Goal: Task Accomplishment & Management: Manage account settings

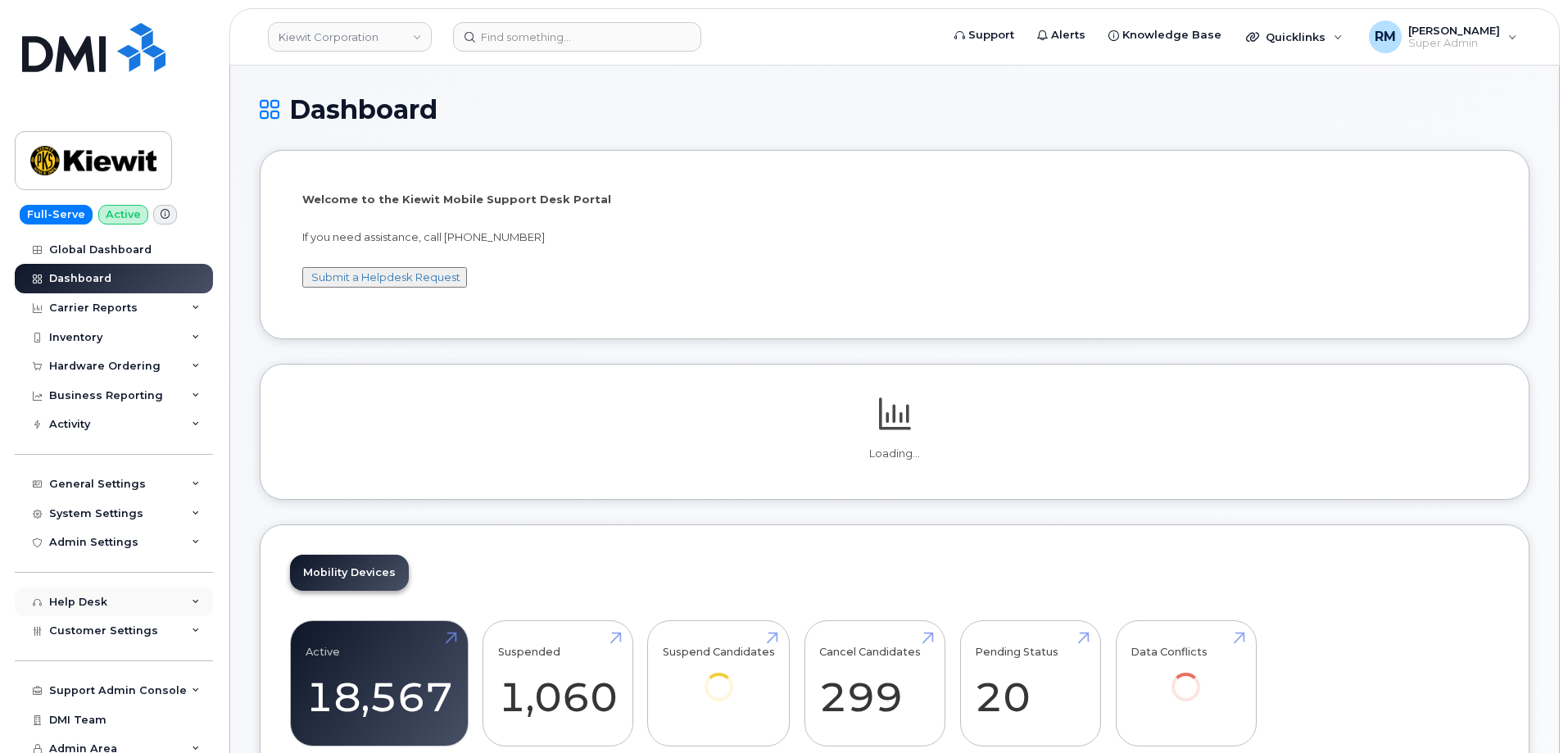
scroll to position [10, 0]
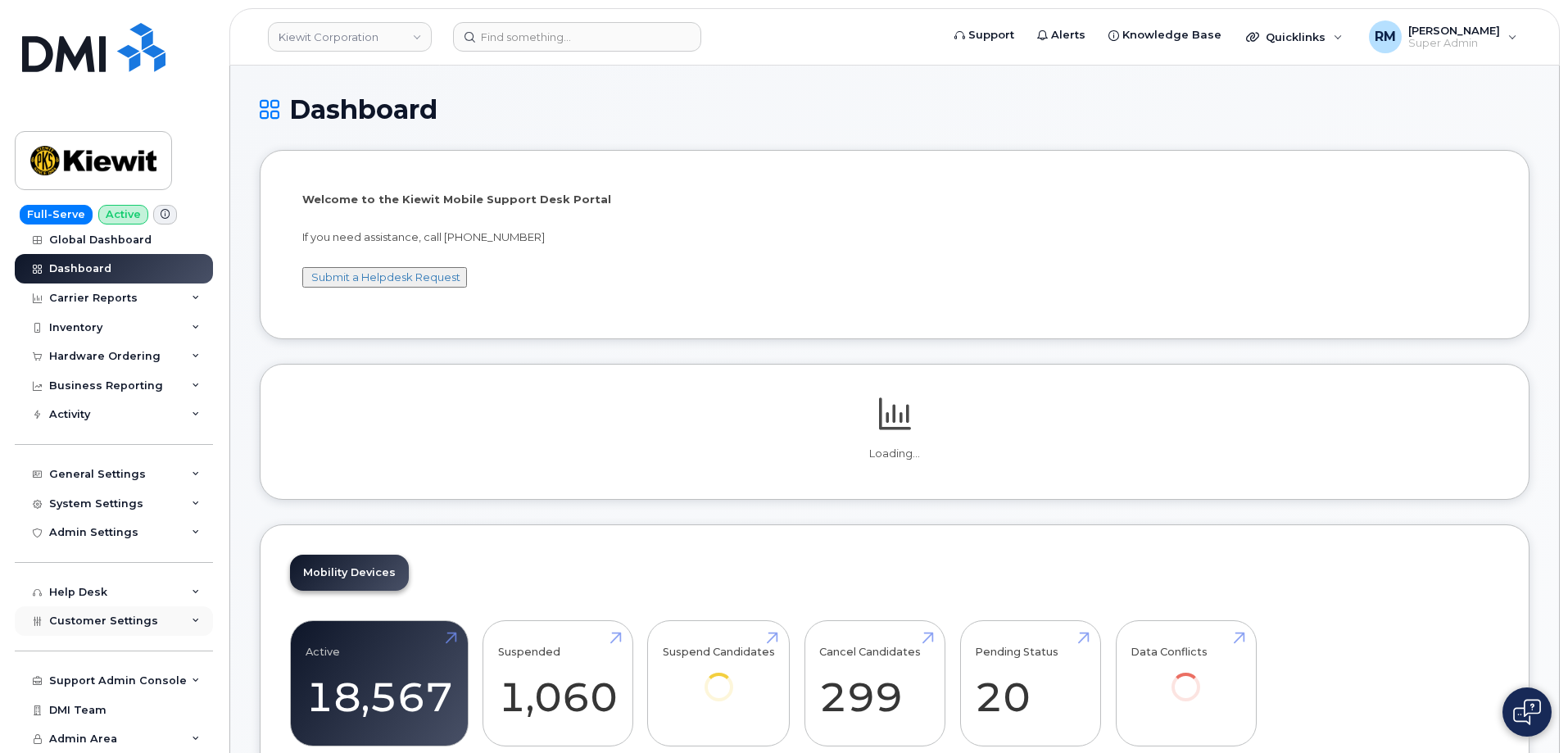
click at [121, 619] on span "Customer Settings" at bounding box center [104, 620] width 109 height 13
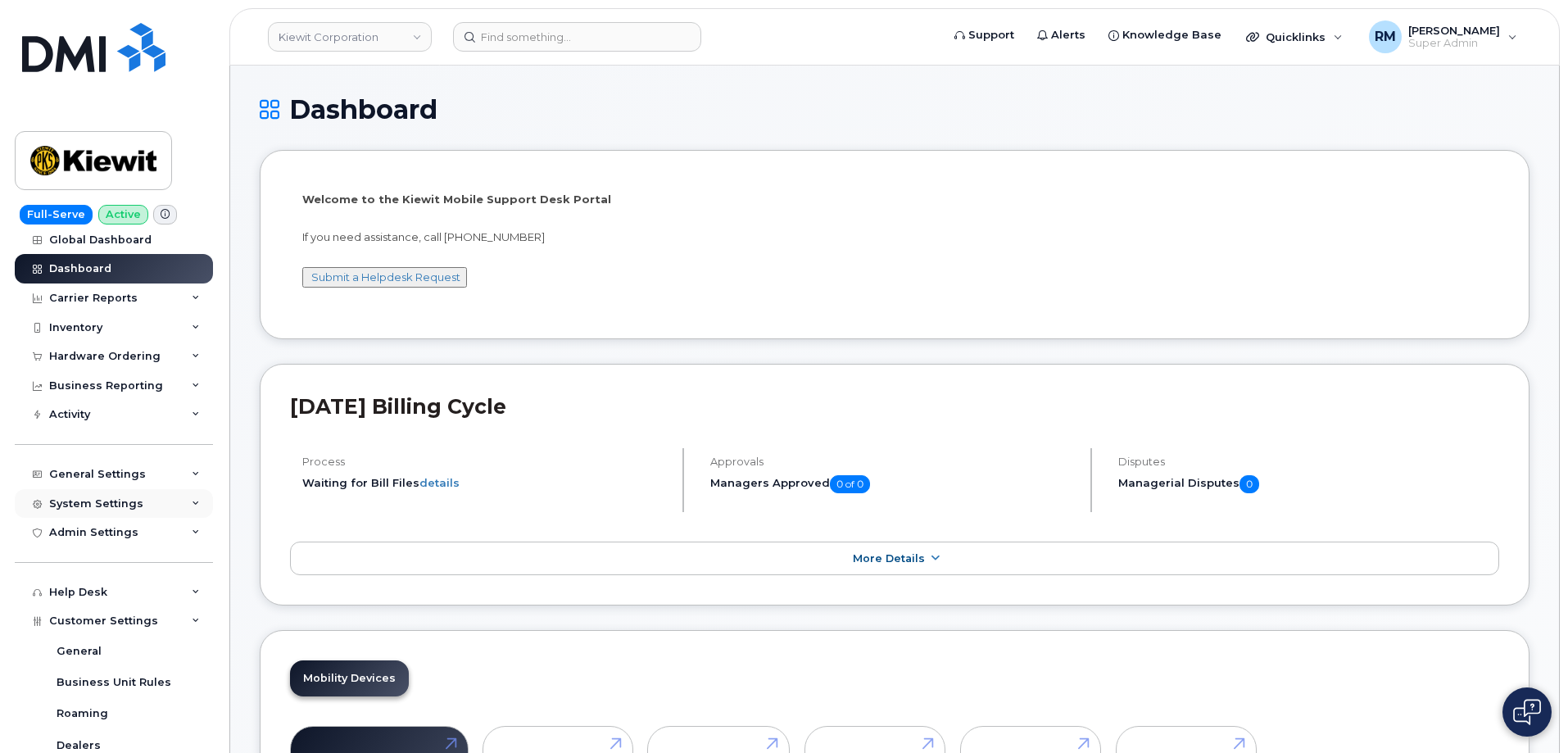
click at [104, 498] on div "System Settings" at bounding box center [97, 504] width 94 height 13
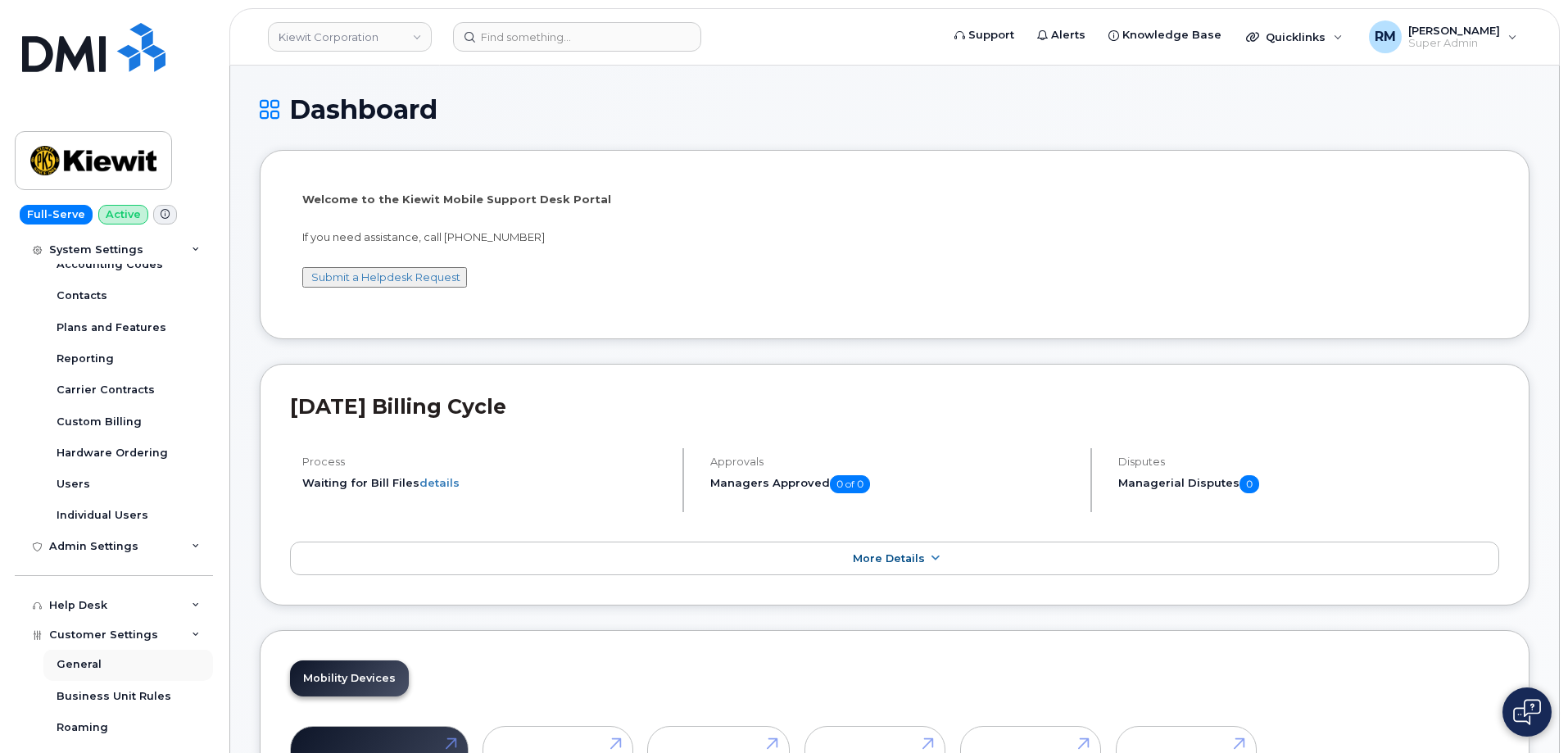
scroll to position [338, 0]
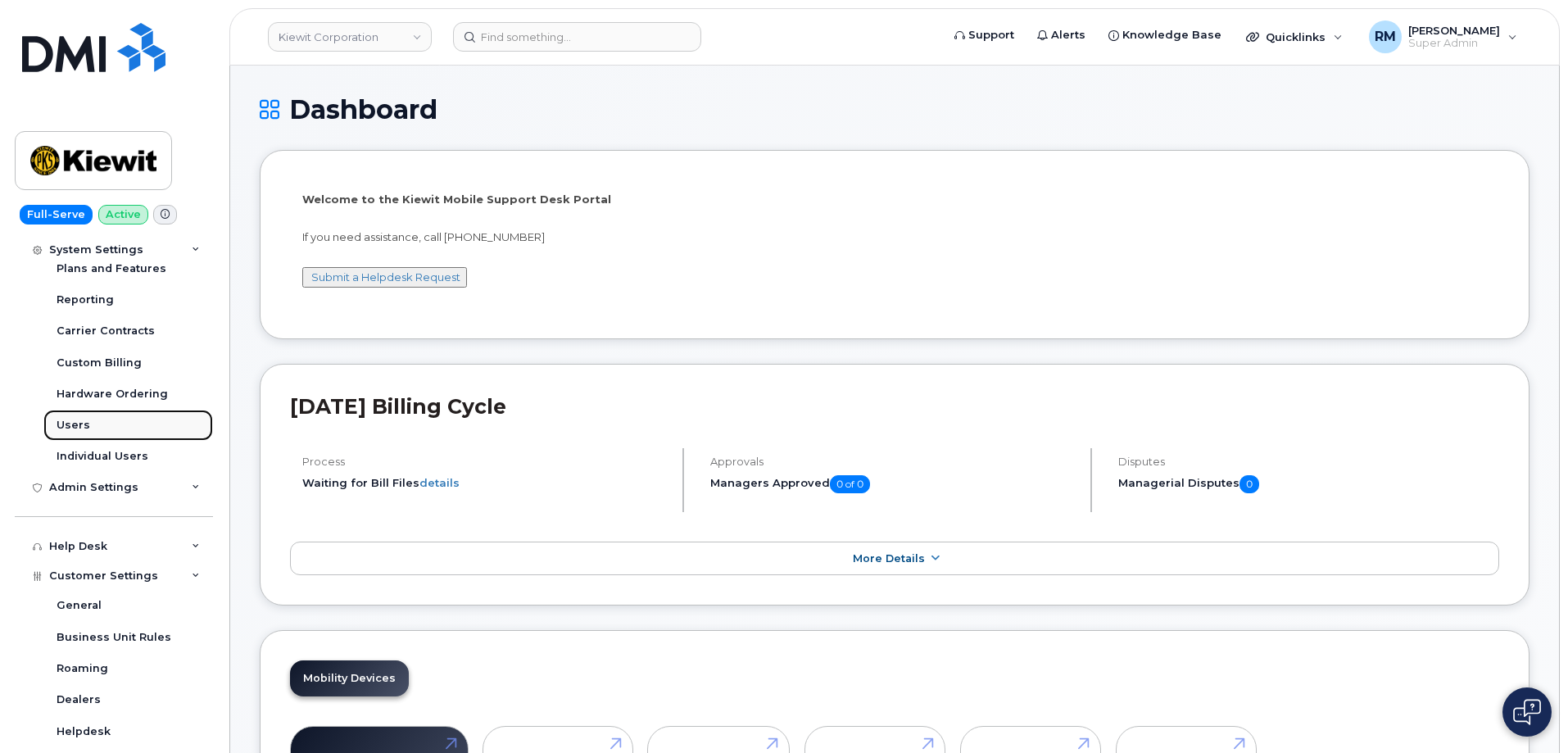
click at [76, 423] on div "Users" at bounding box center [73, 425] width 34 height 15
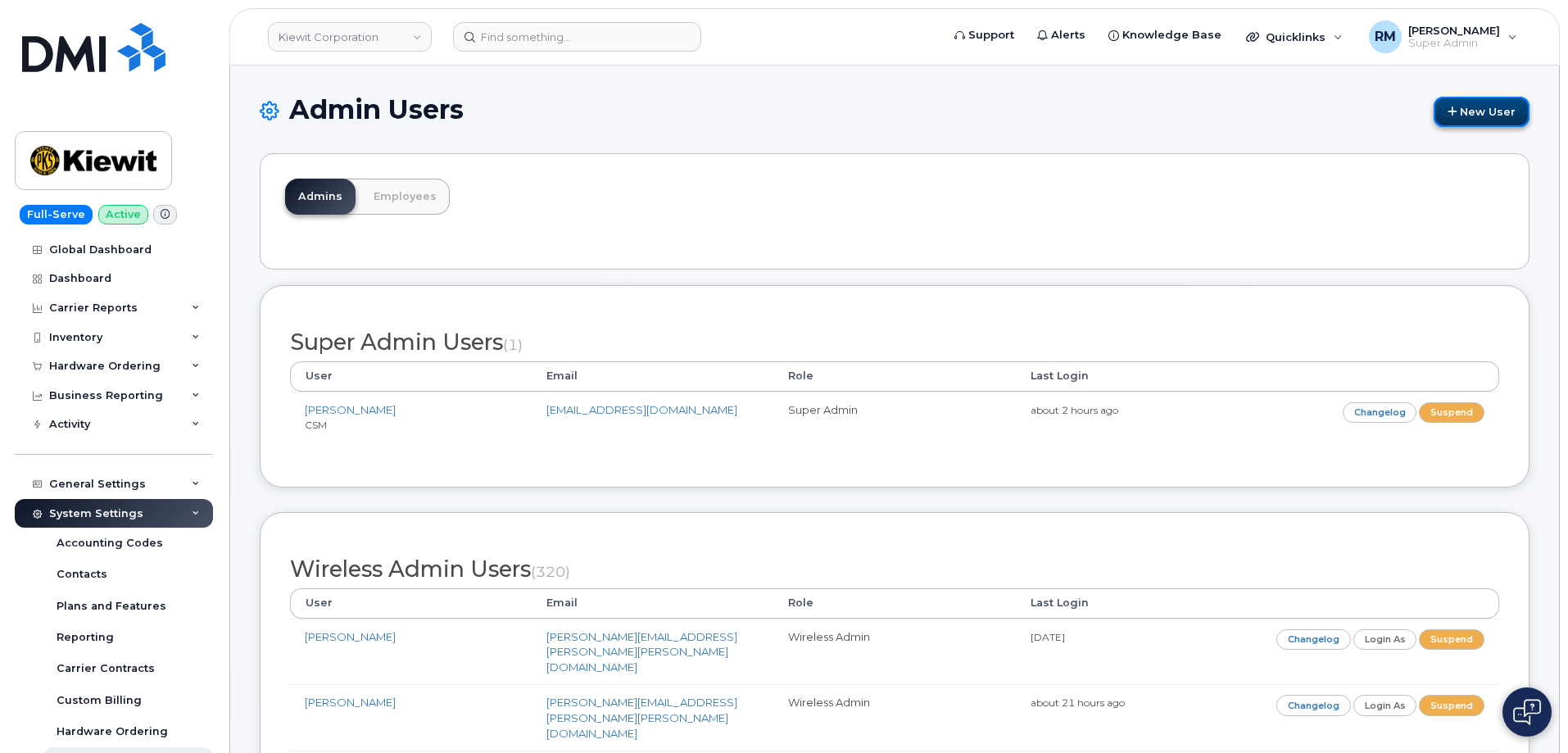
click at [1485, 113] on link "New User" at bounding box center [1481, 112] width 96 height 30
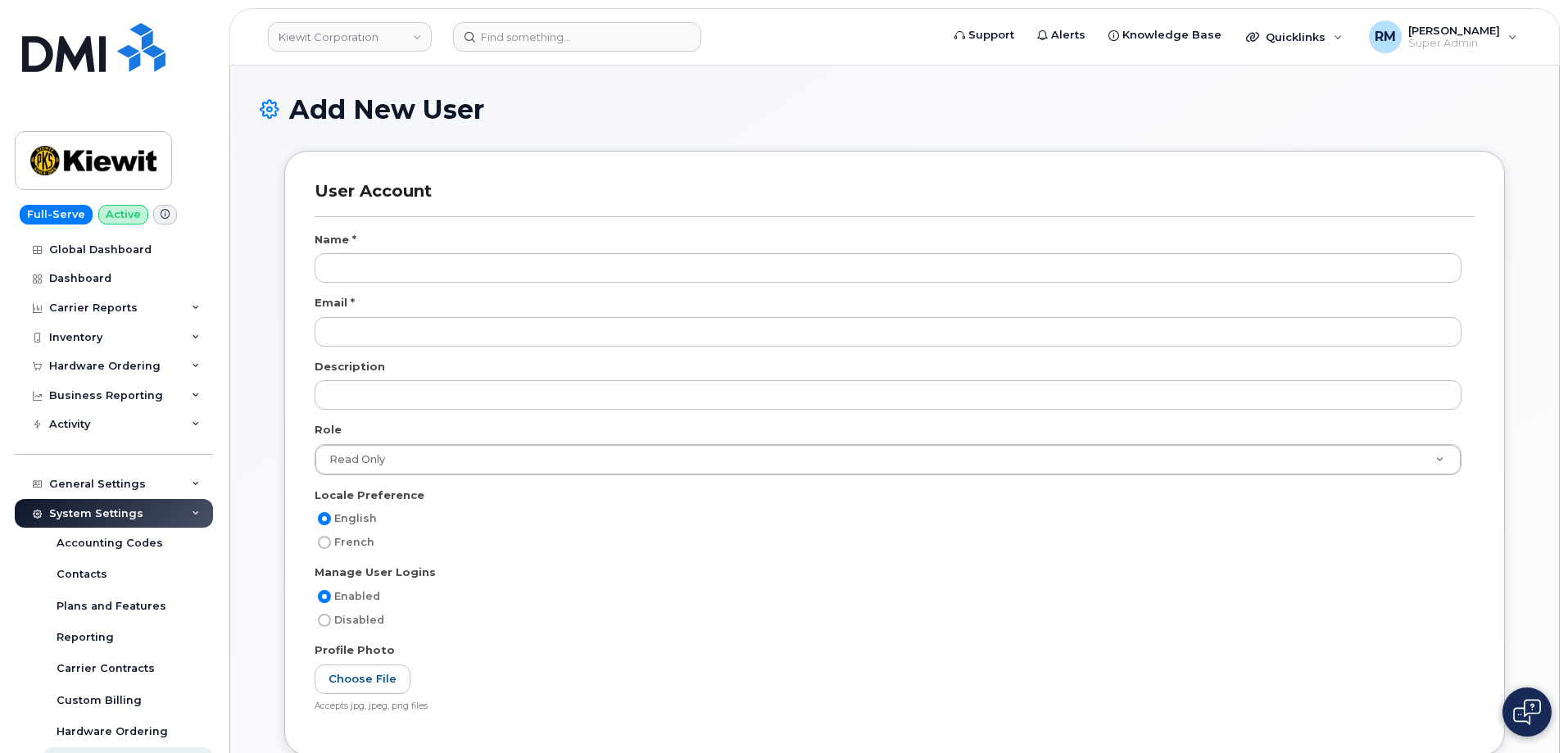
select select
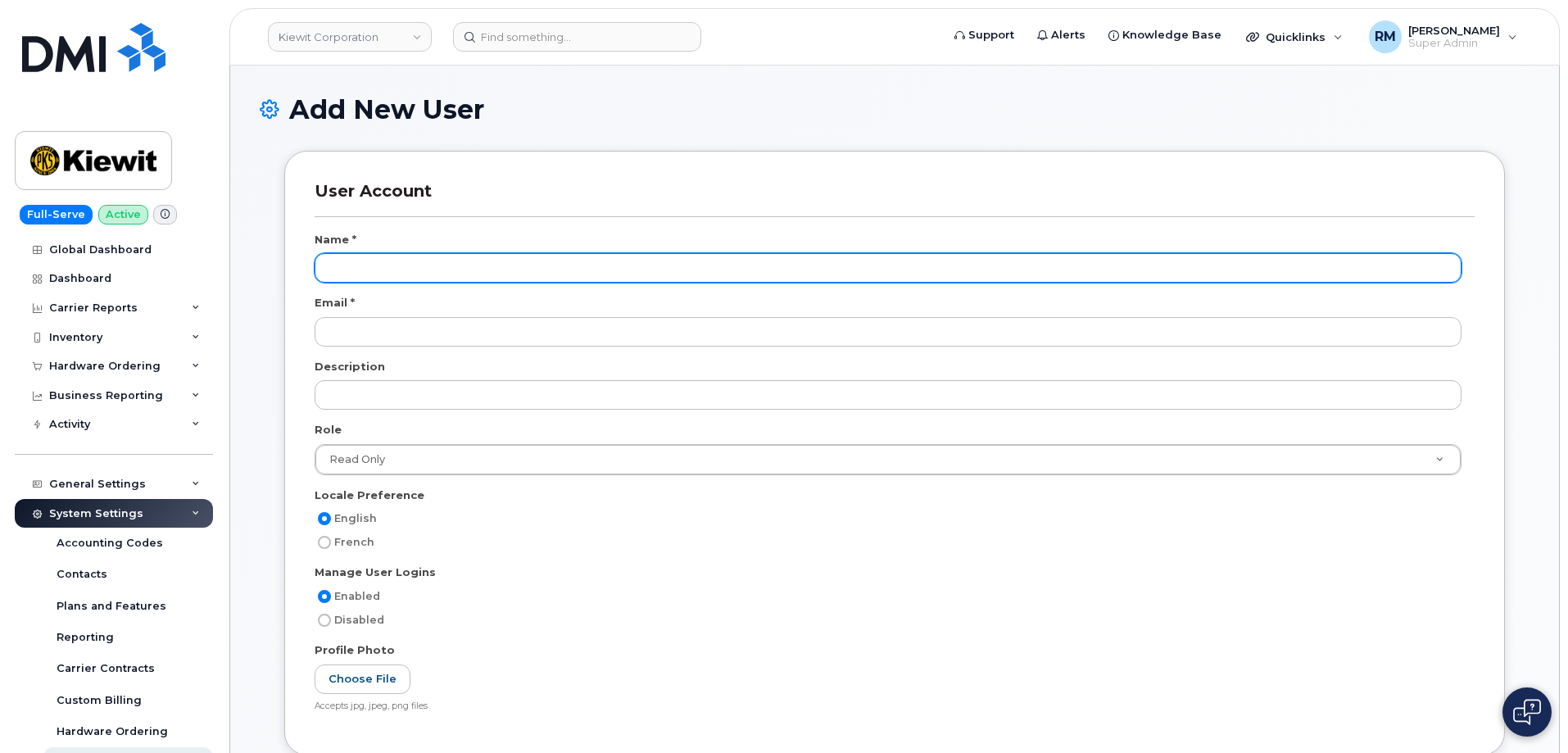
scroll to position [5097, 0]
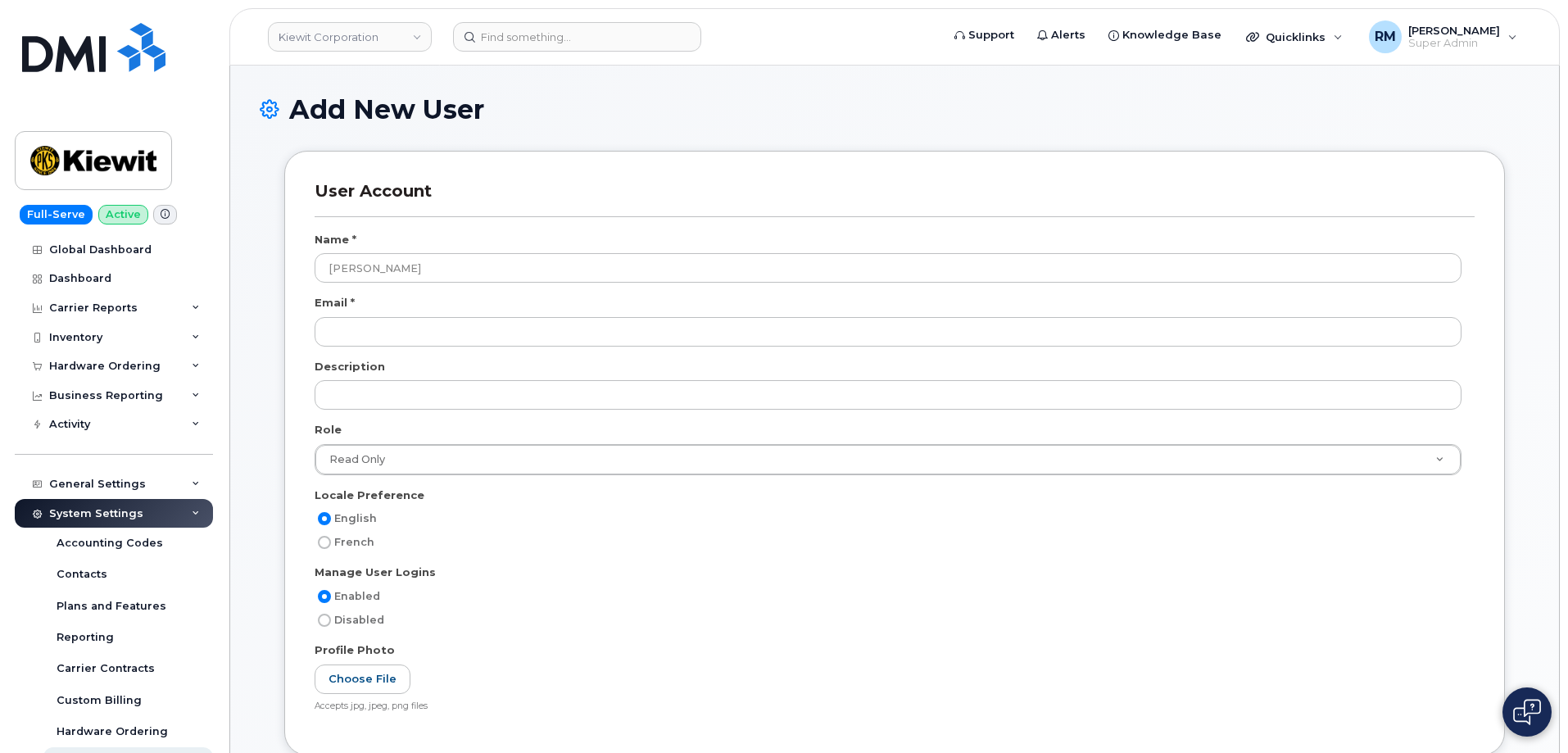
type input "Colton Johnson"
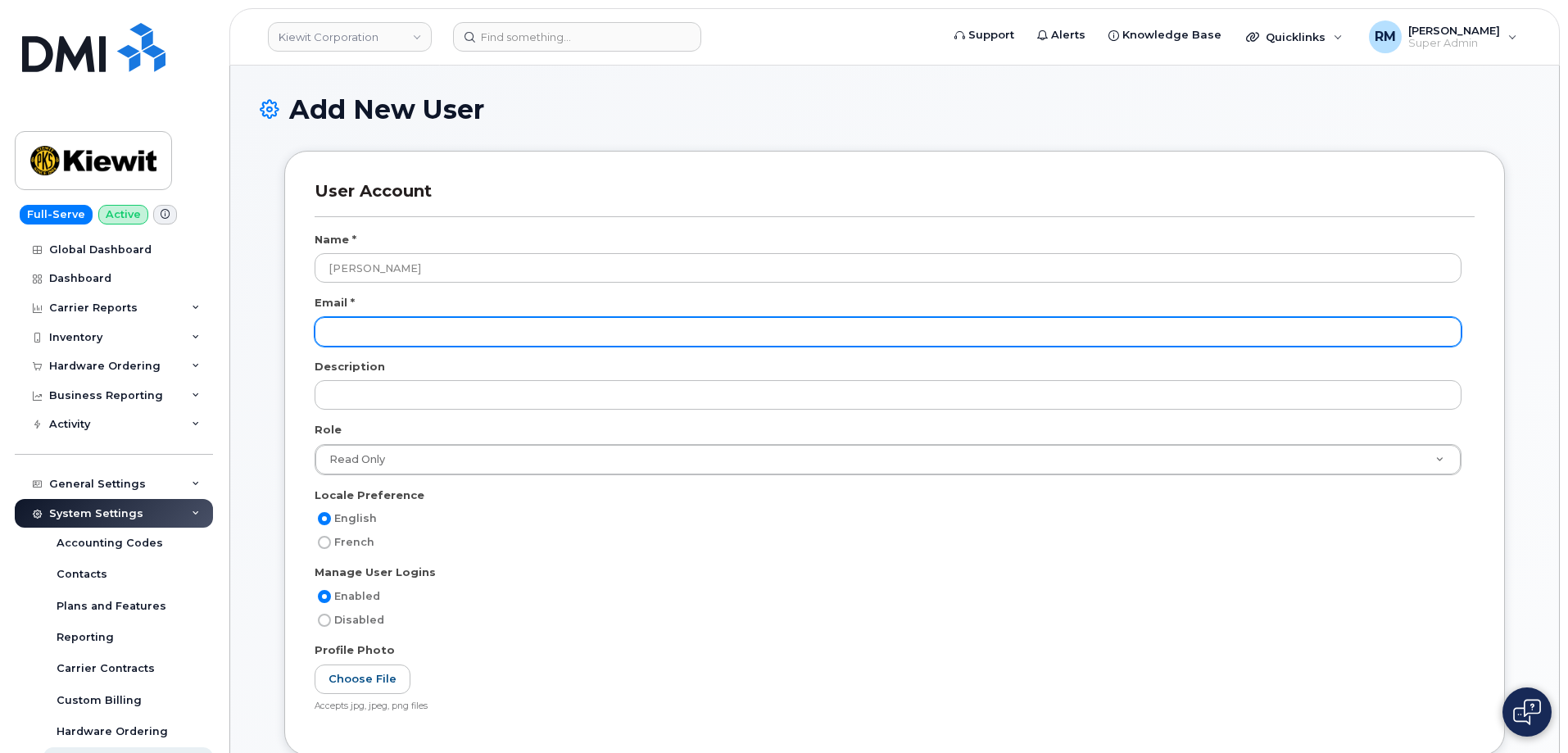
click at [350, 330] on input "email" at bounding box center [887, 331] width 1147 height 29
paste input "colton.johnson1@kiewit.com"
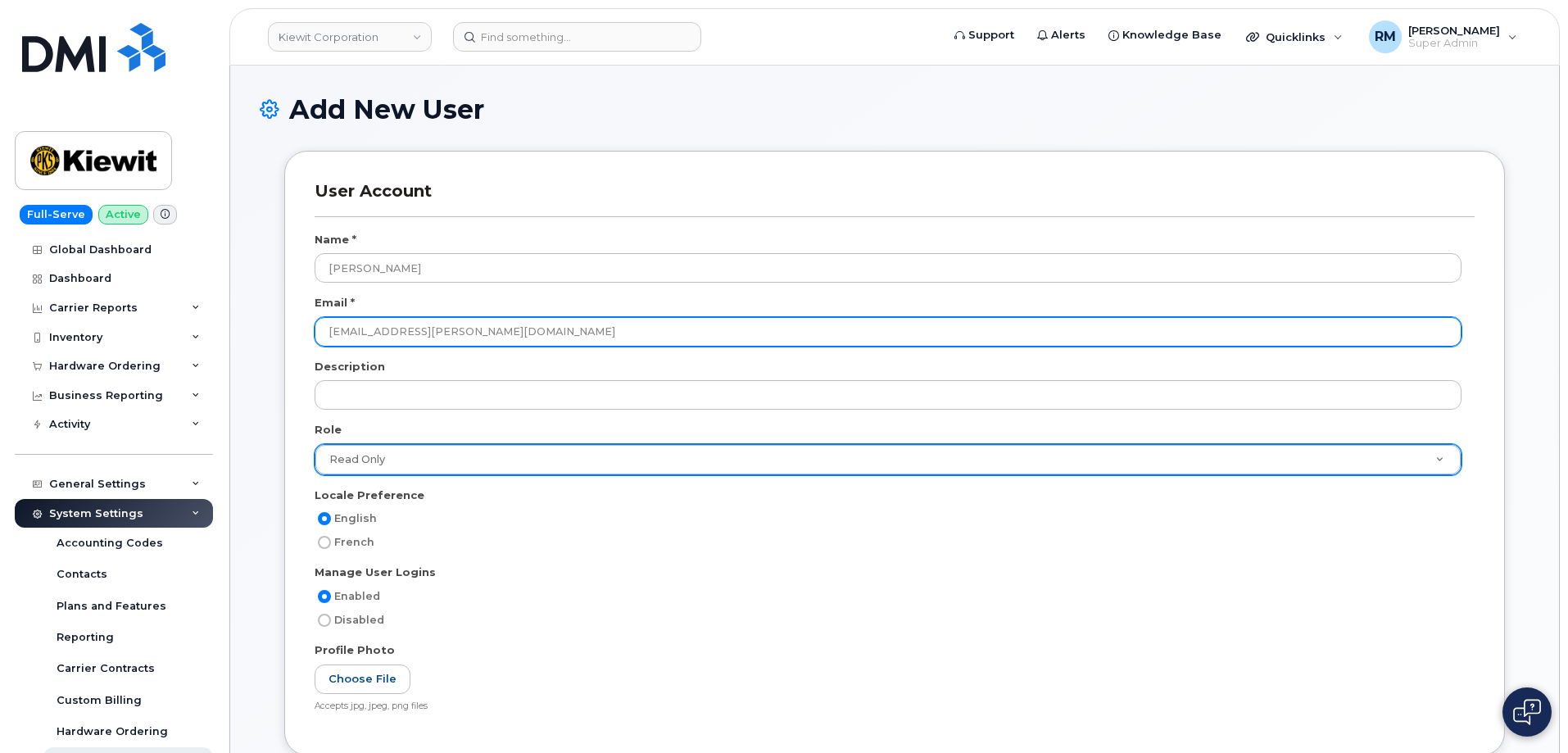
type input "colton.johnson1@kiewit.com"
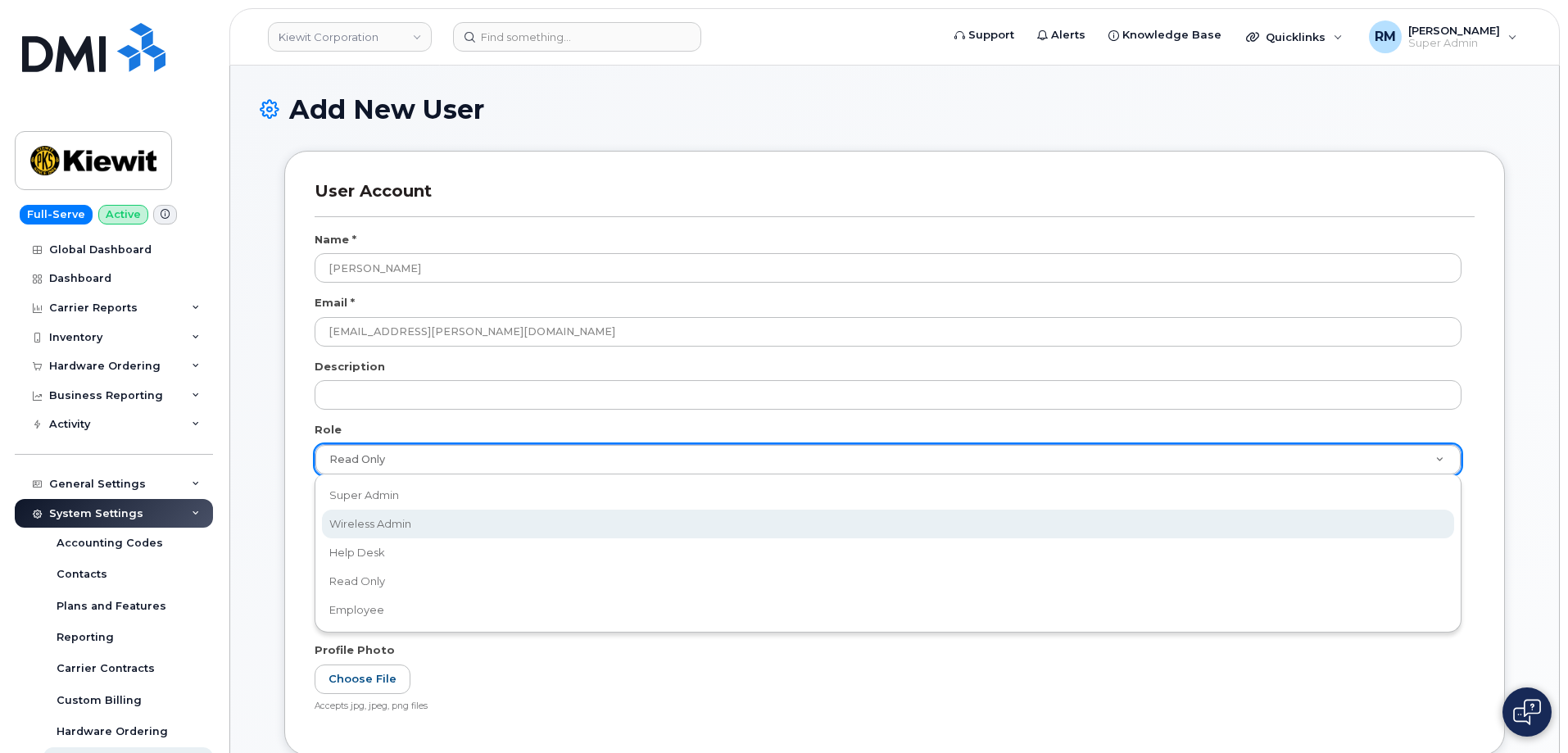
scroll to position [0, 5]
select select "wireless_admin"
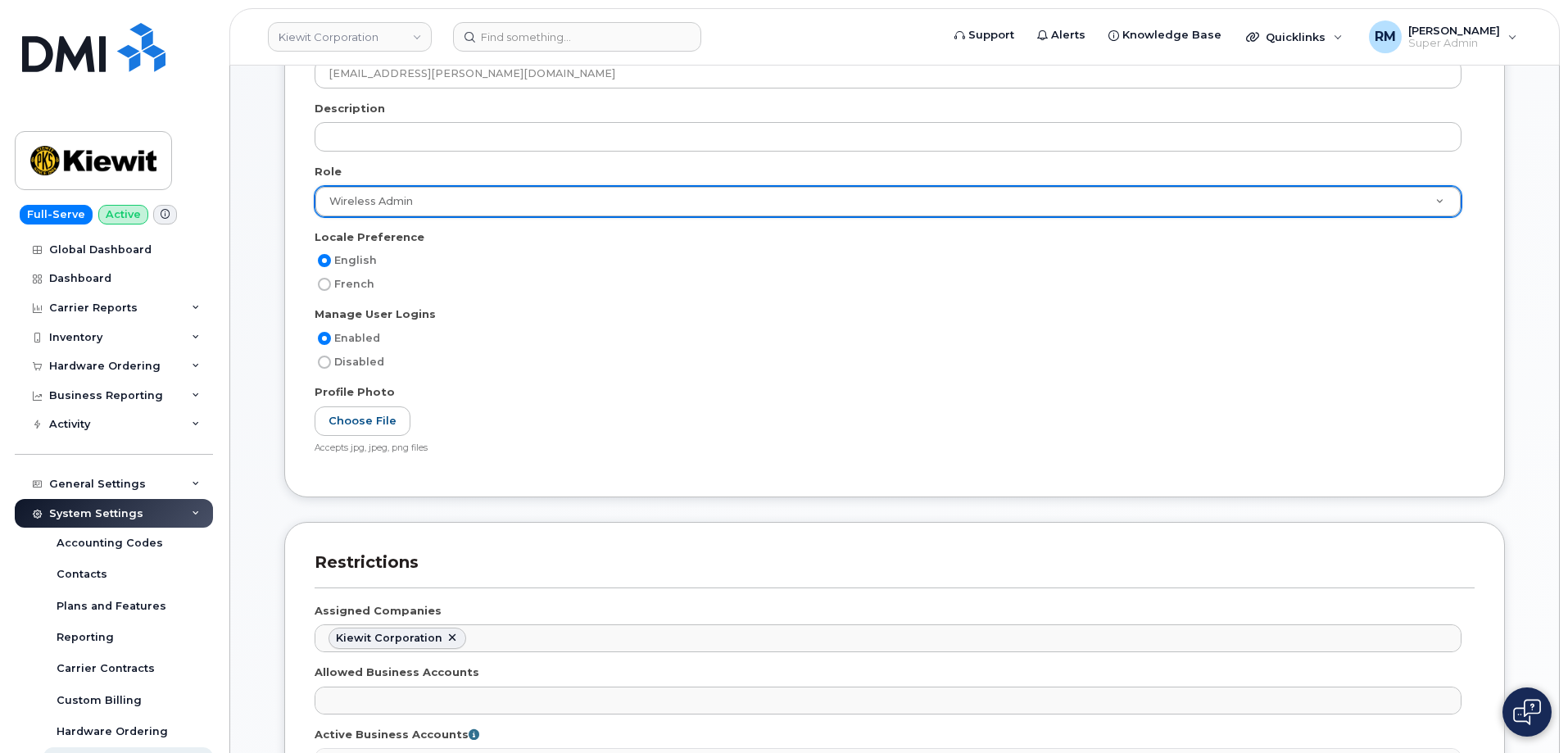
scroll to position [410, 0]
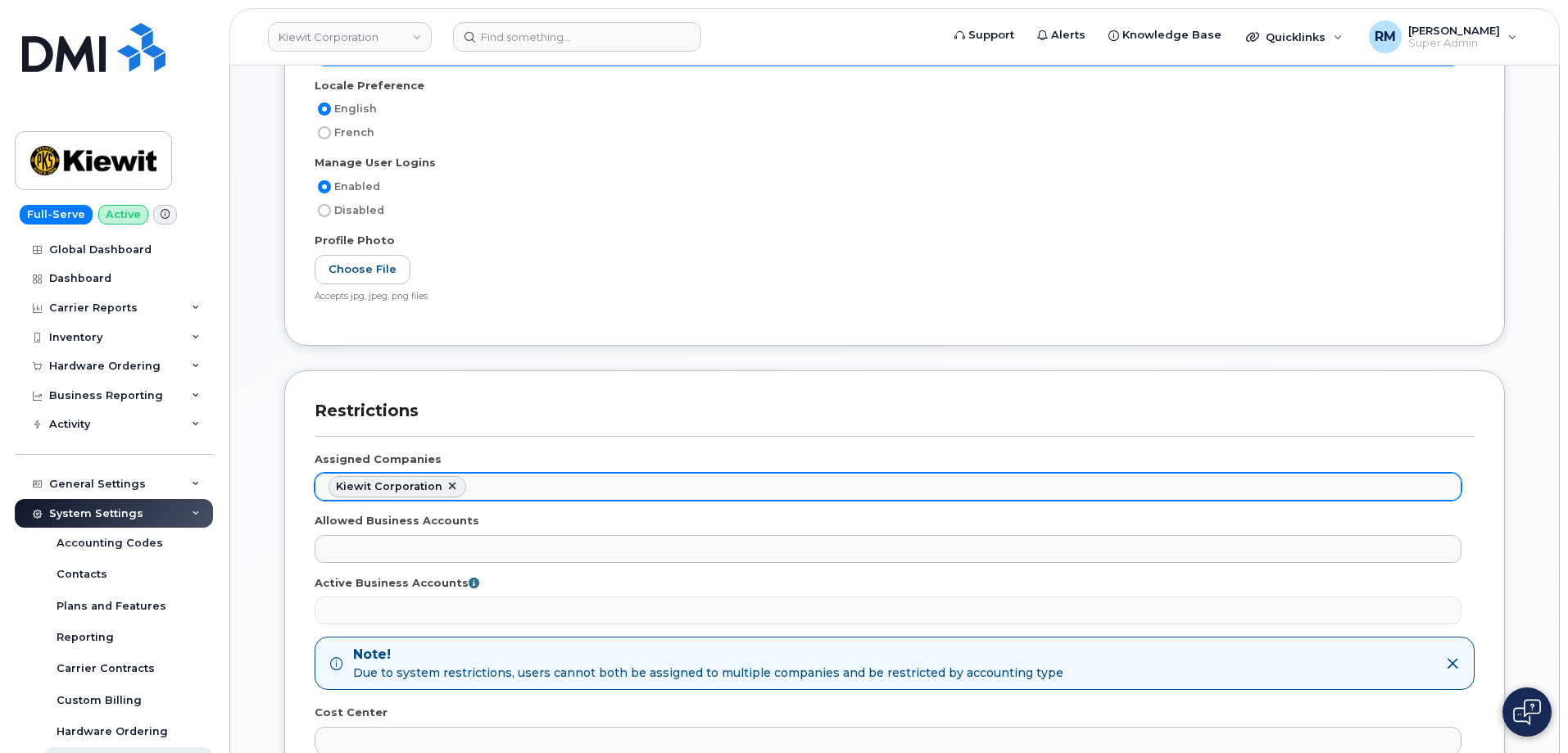
click at [513, 487] on ul "Kiewit Corporation" at bounding box center [887, 487] width 1145 height 26
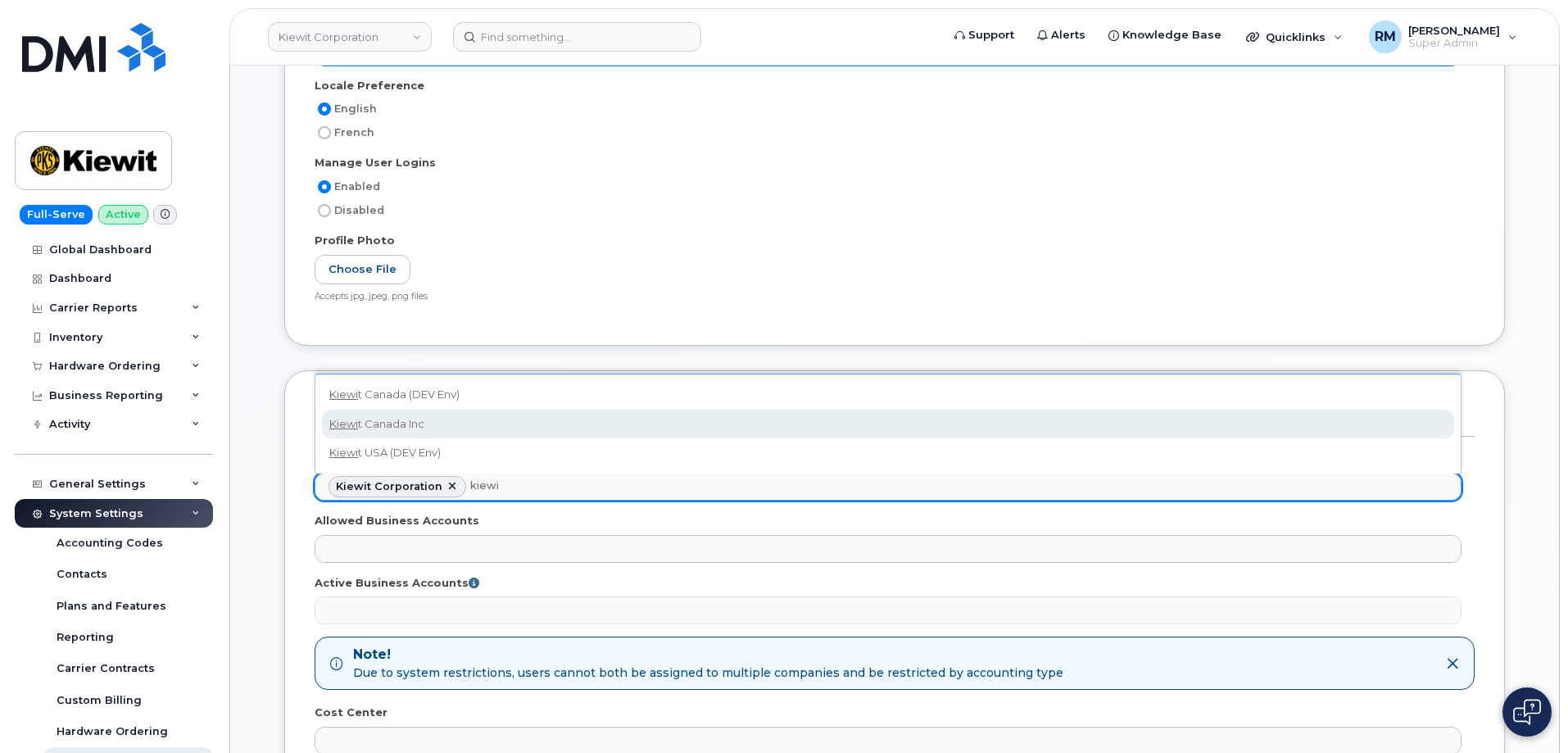
type input "kiewi"
select select "bede8970-c835-4207-9a31-7bf5df501bb7"
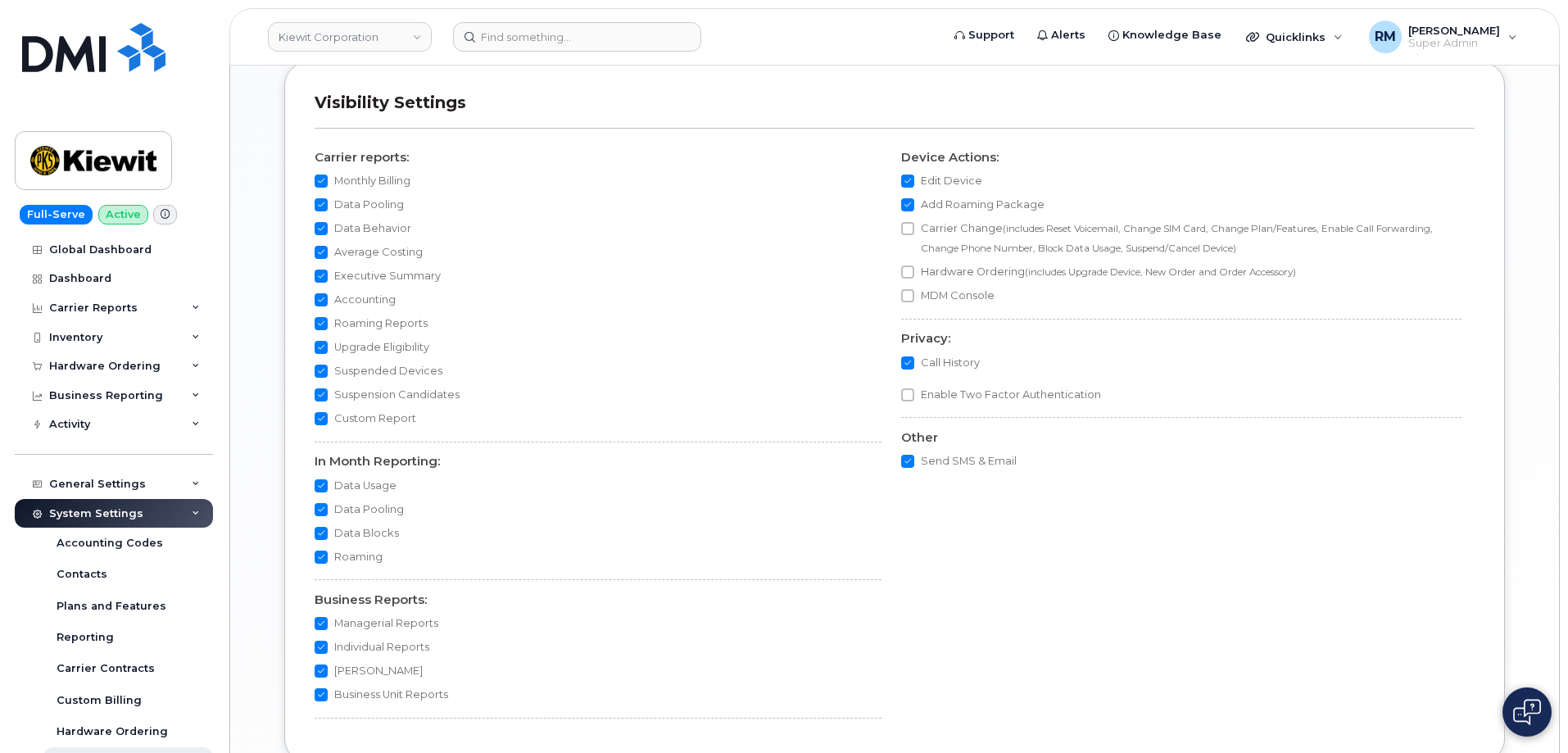
scroll to position [1419, 0]
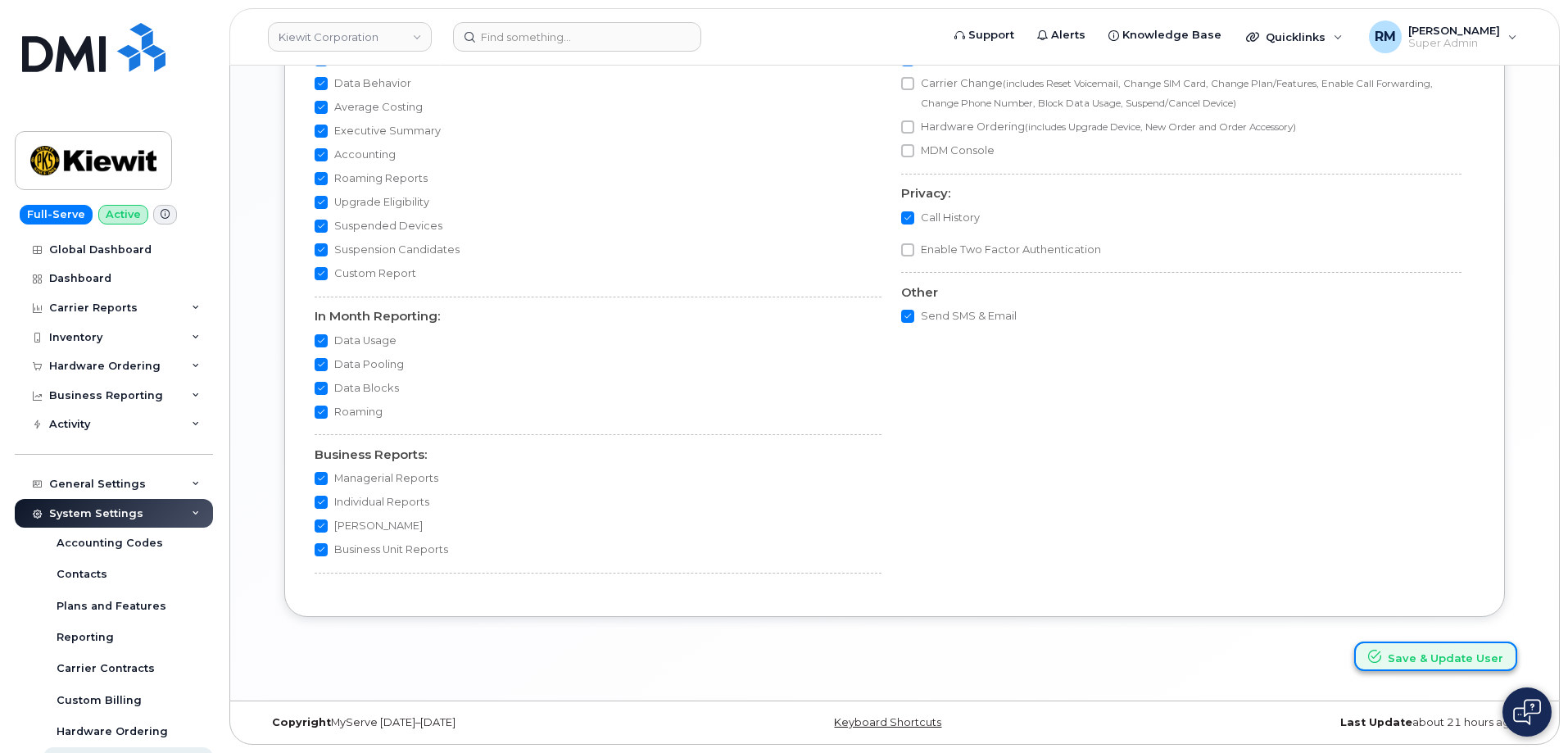
click at [1418, 649] on button "Save & Update User" at bounding box center [1436, 656] width 163 height 30
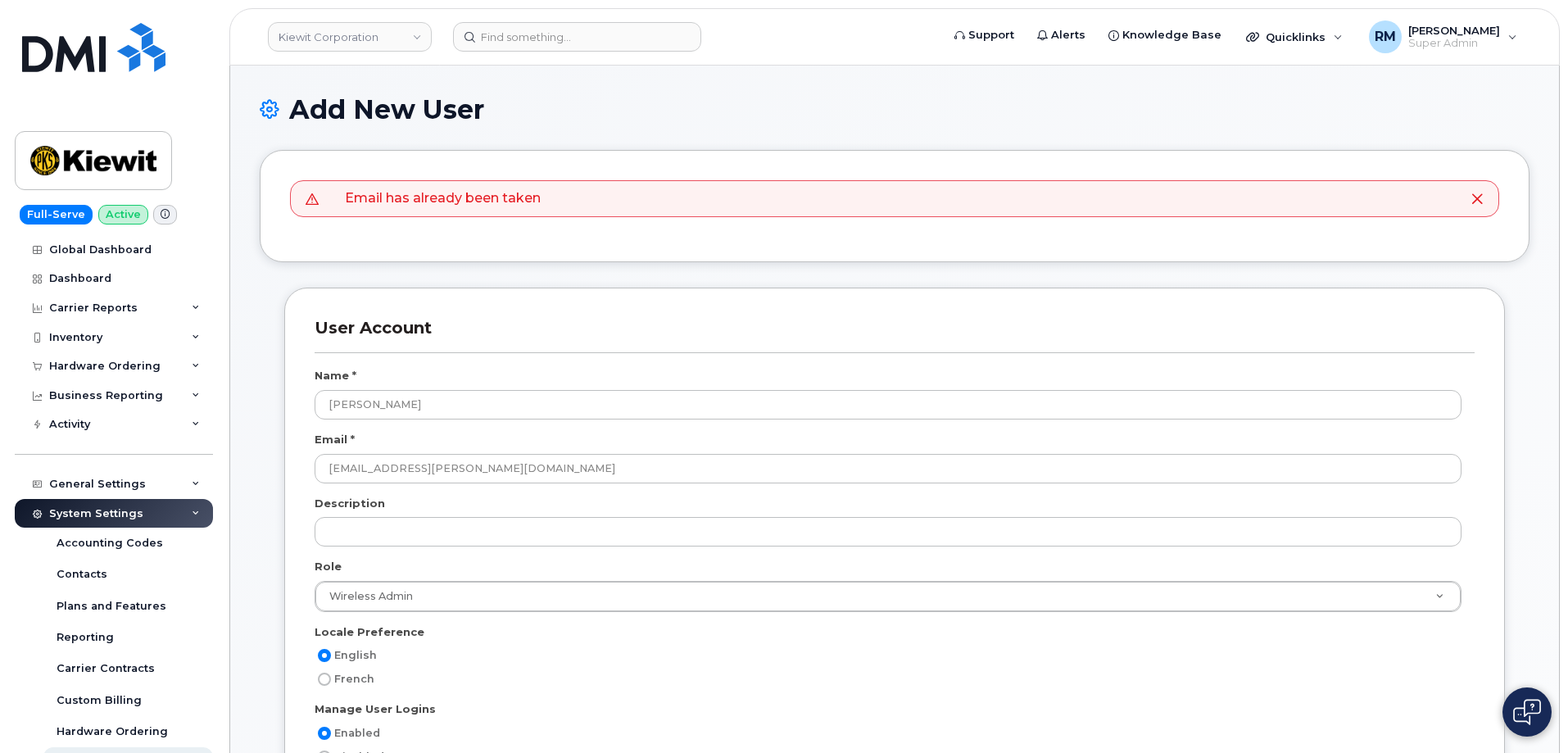
select select
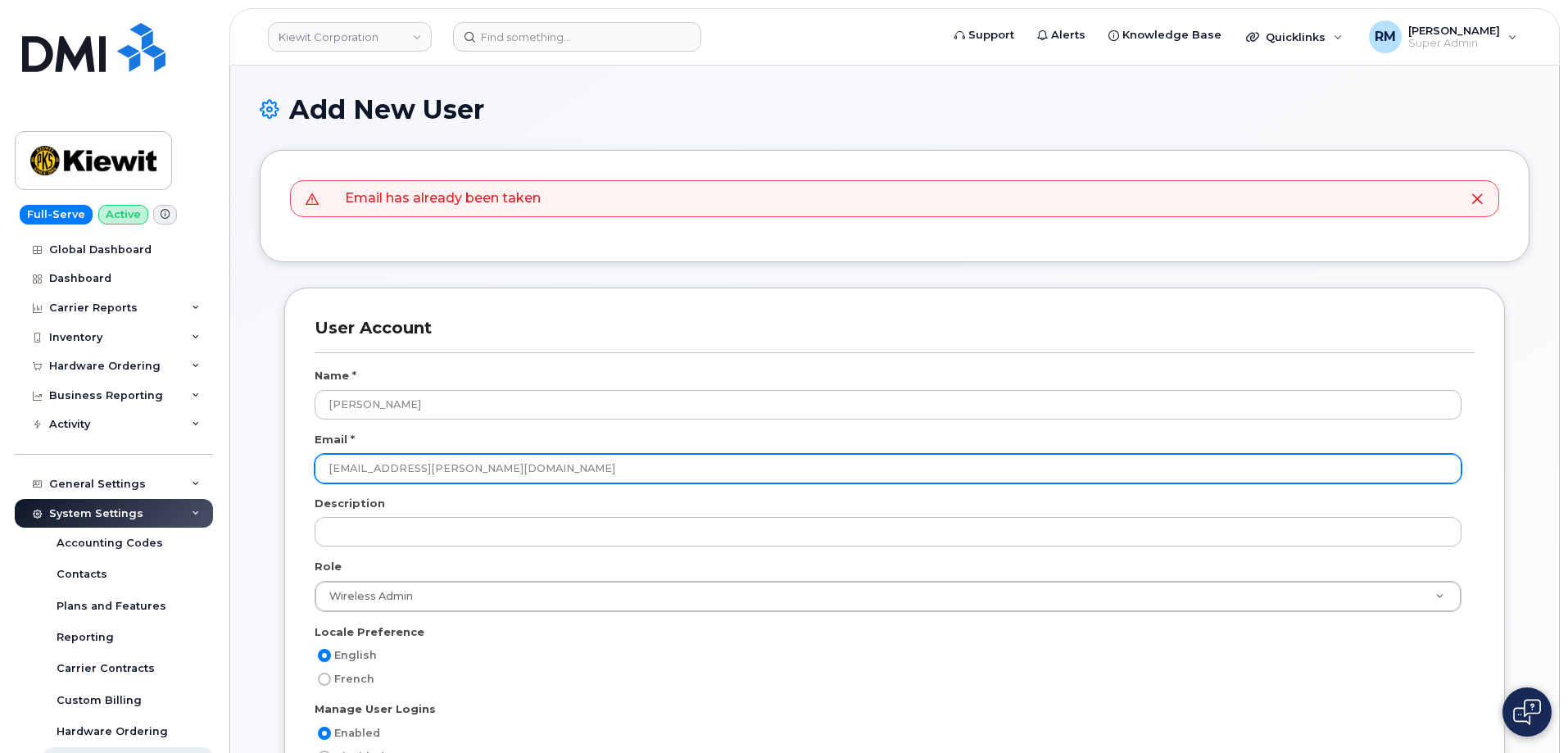
drag, startPoint x: 508, startPoint y: 466, endPoint x: 212, endPoint y: 466, distance: 296.0
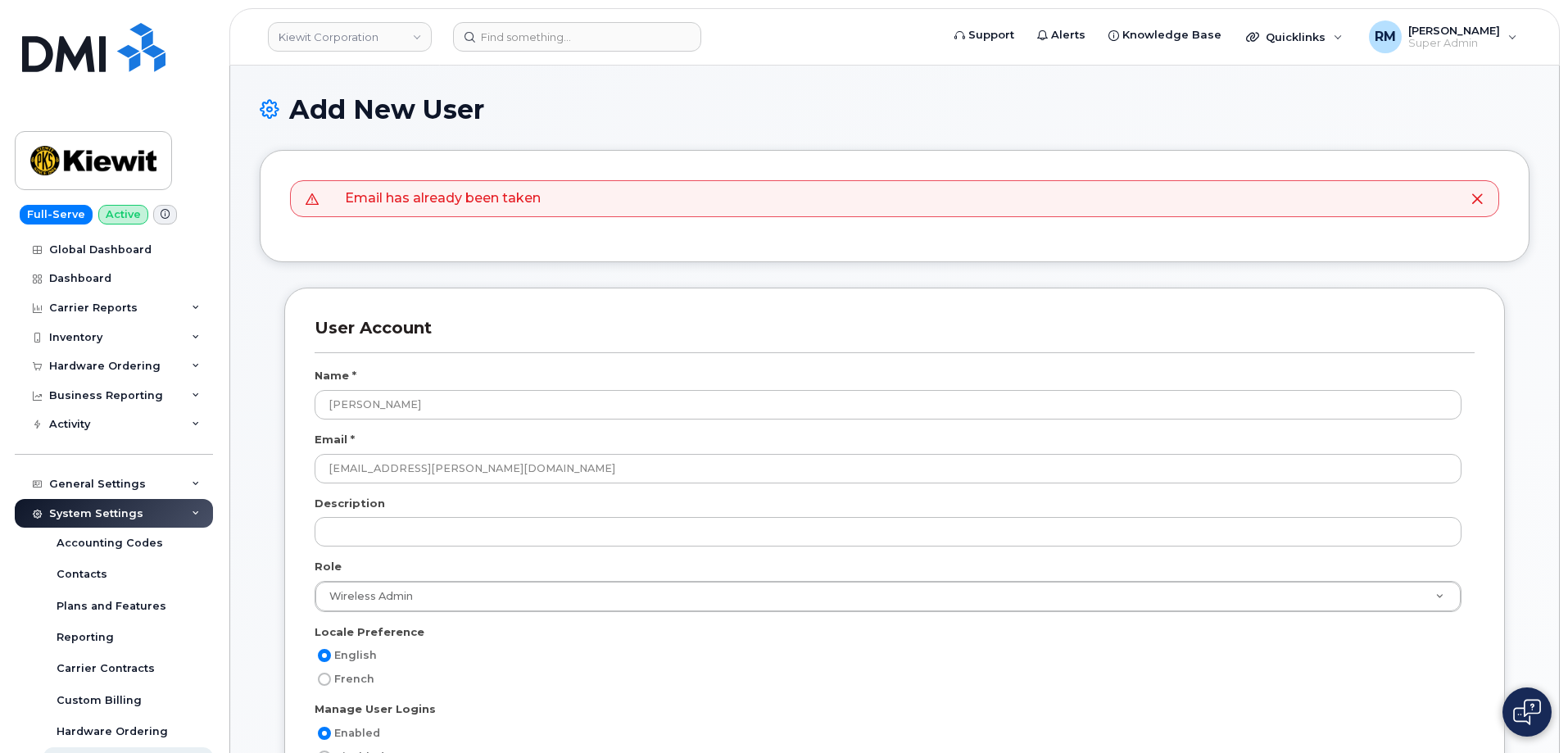
click at [1480, 197] on icon at bounding box center [1477, 199] width 13 height 13
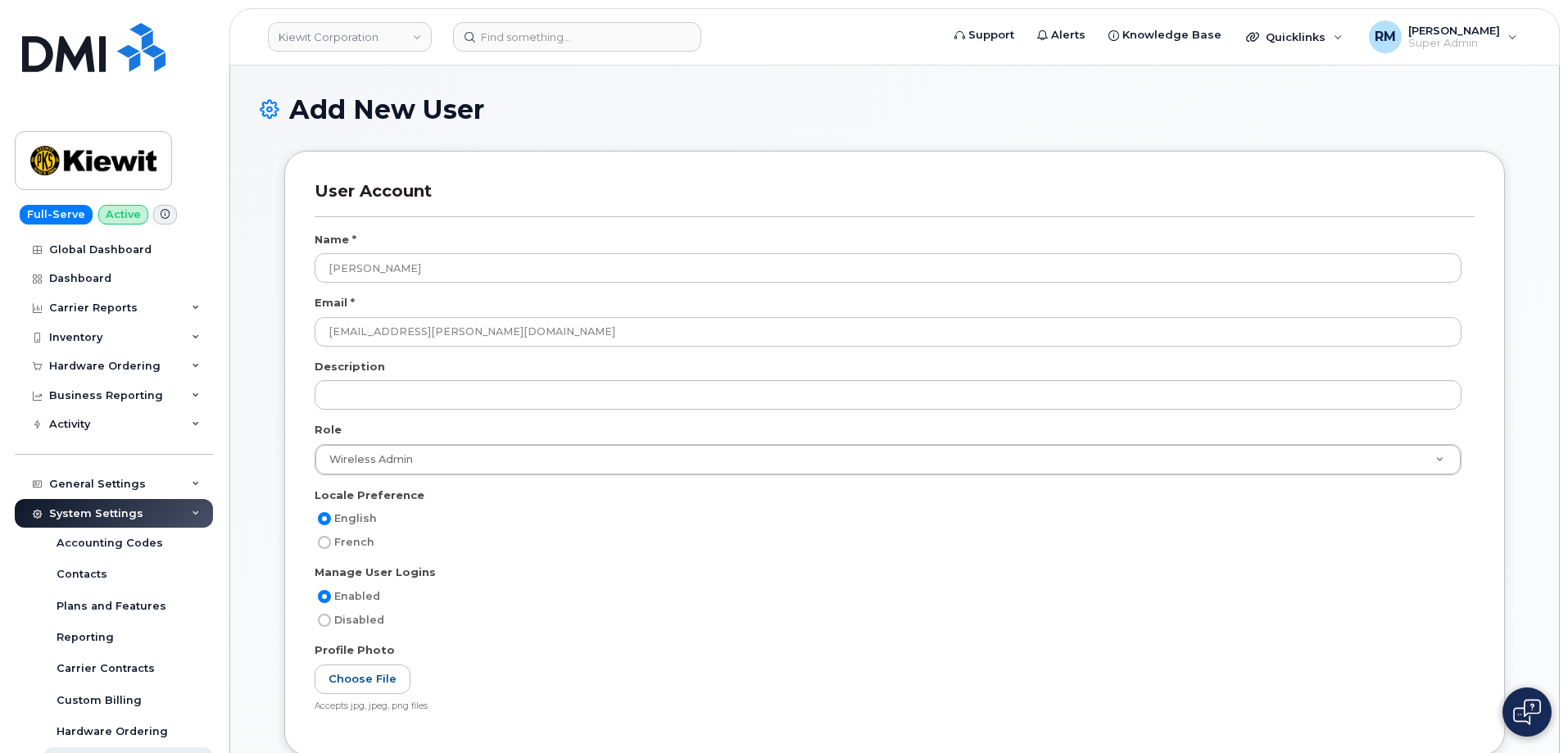
click at [278, 213] on div "User Account Name * Colton Johnson Email * colton.johnson1@kiewit.com Descripti…" at bounding box center [895, 465] width 1245 height 629
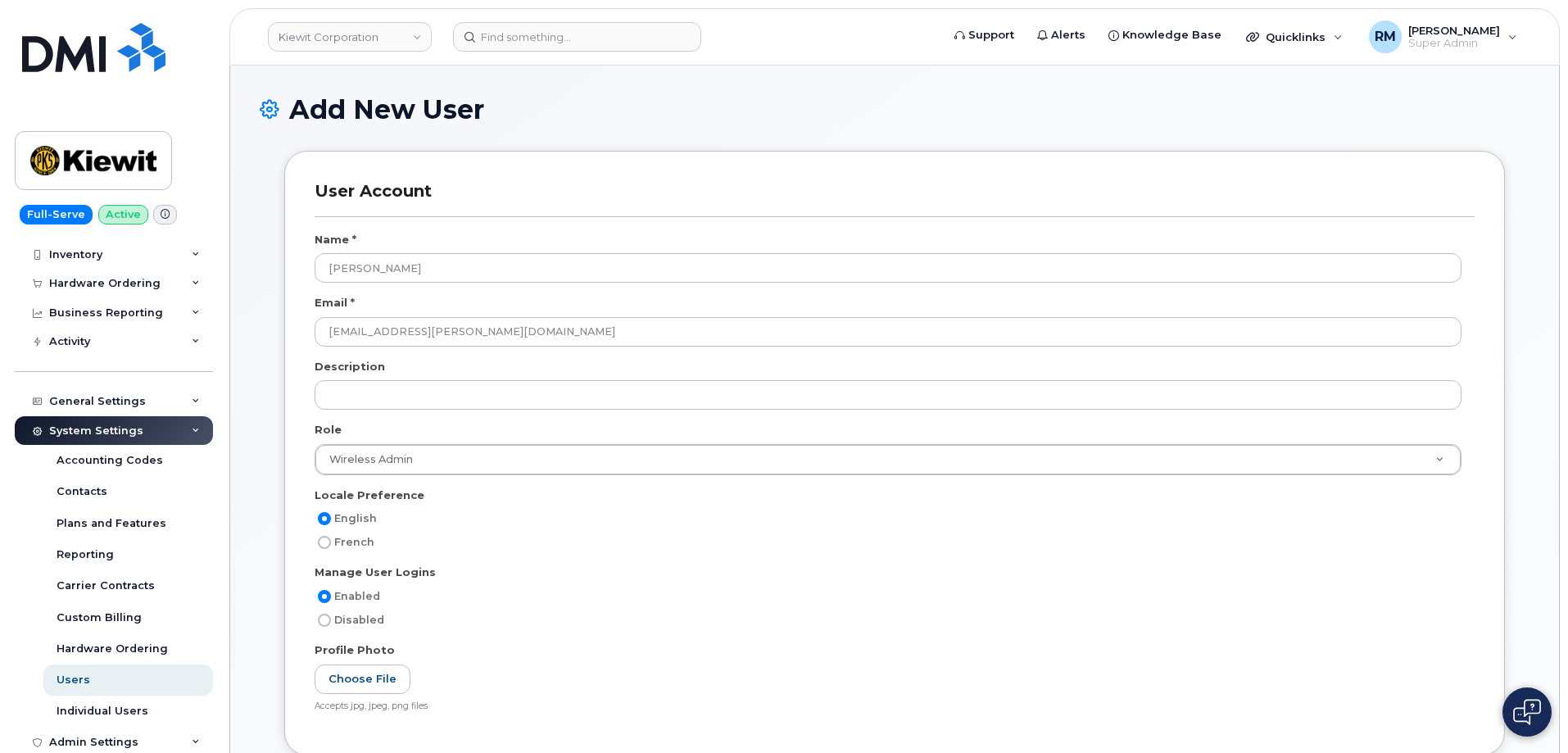
scroll to position [246, 0]
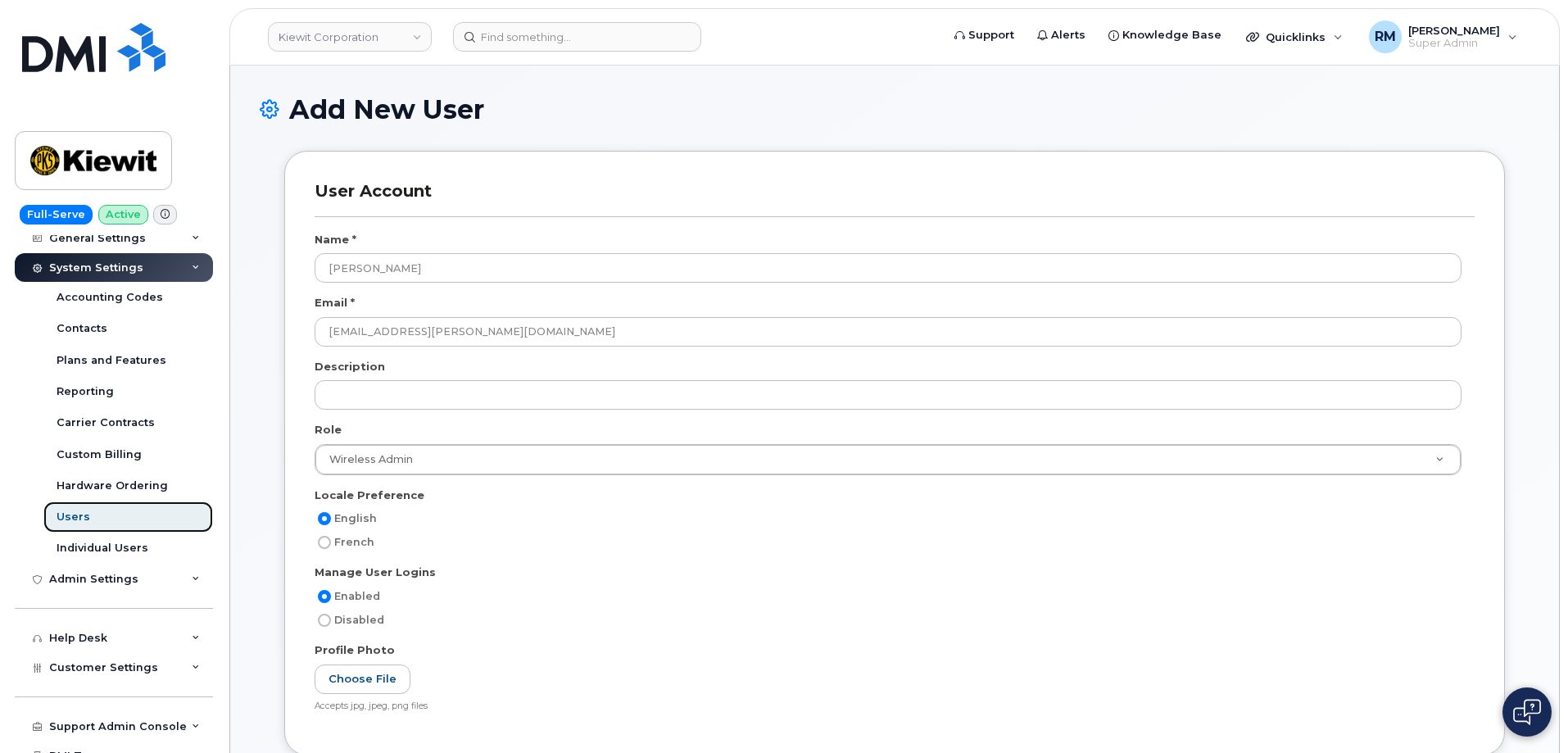
click at [77, 519] on div "Users" at bounding box center [73, 517] width 34 height 15
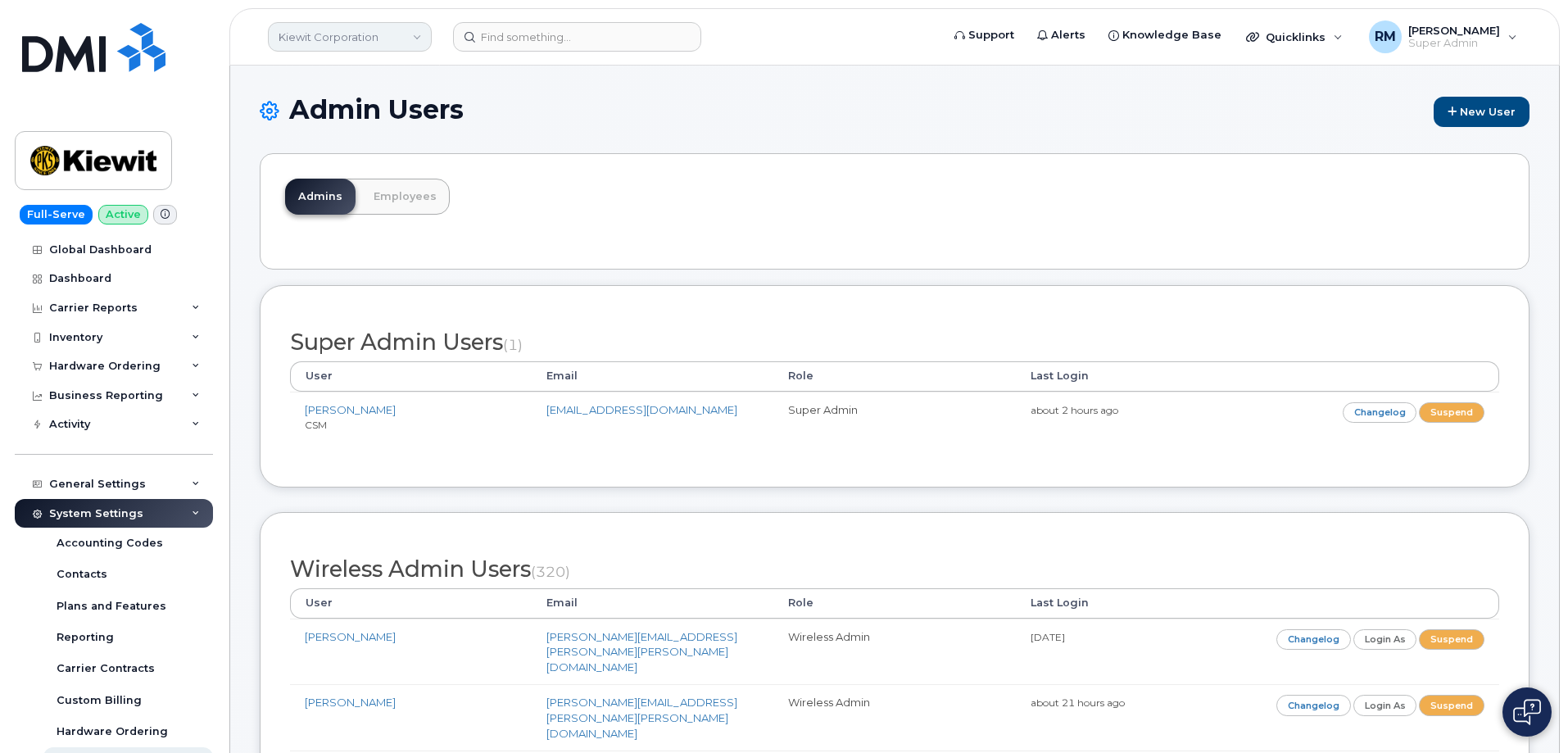
click at [360, 41] on link "Kiewit Corporation" at bounding box center [350, 36] width 164 height 29
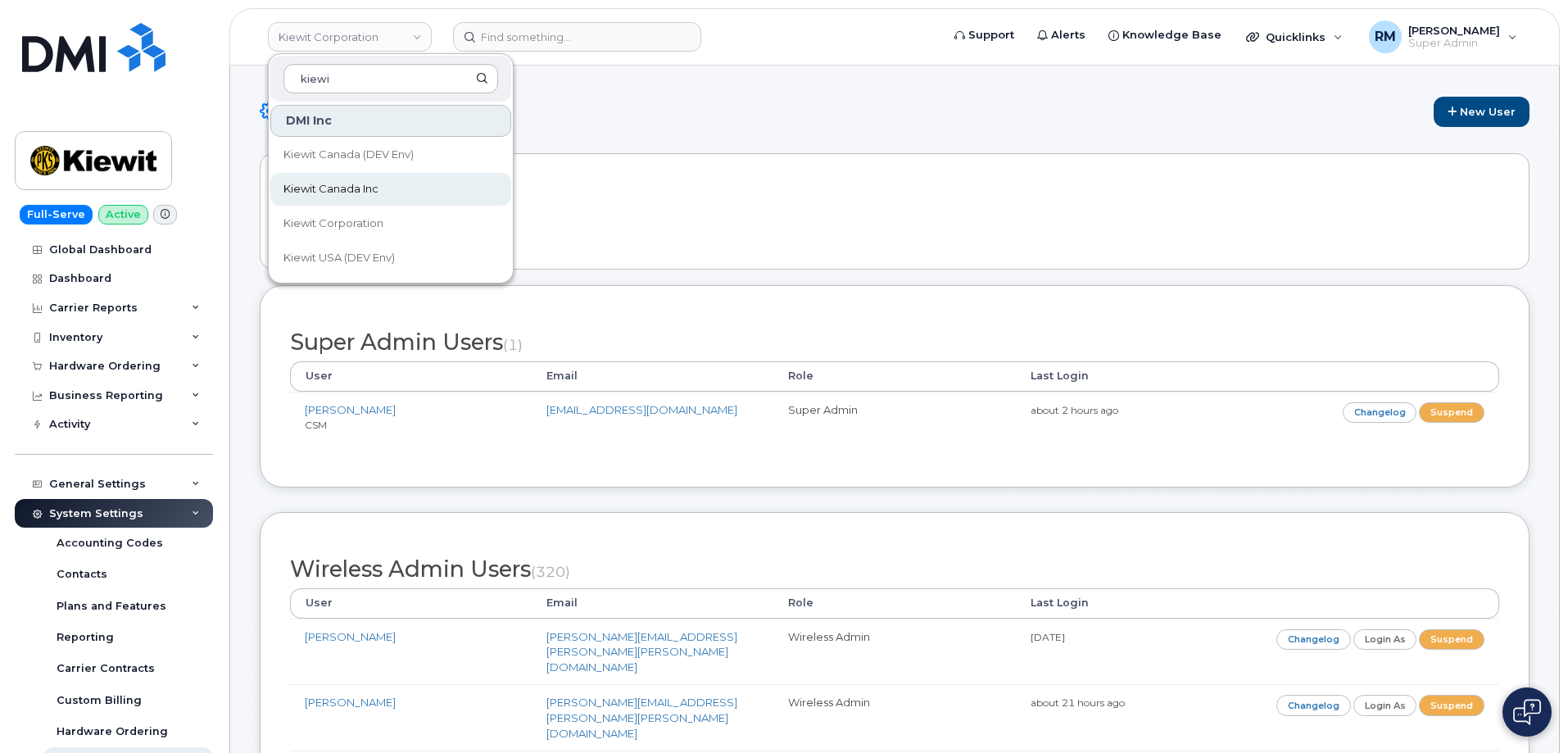
type input "kiewi"
click at [345, 187] on span "Kiewit Canada Inc" at bounding box center [330, 189] width 95 height 17
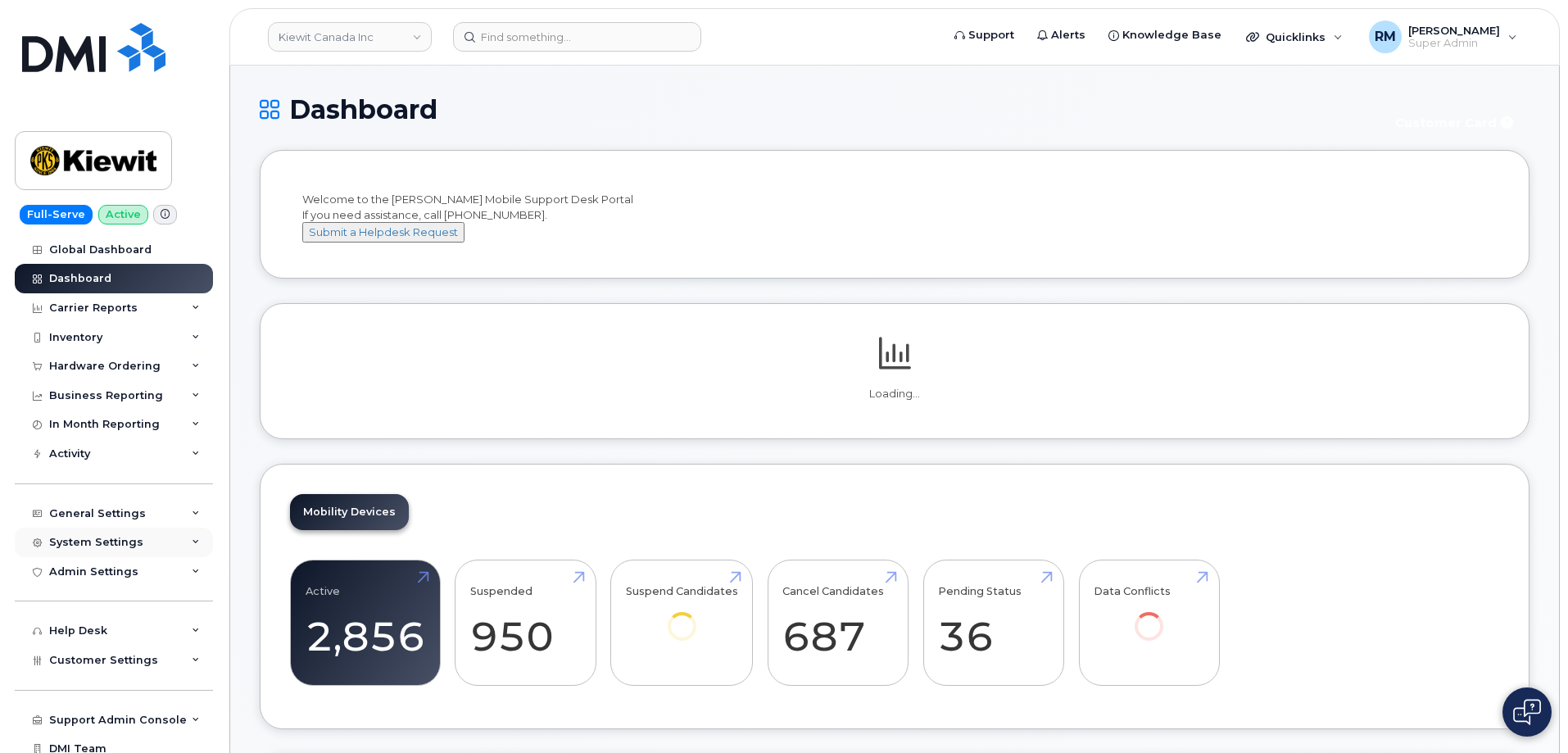
click at [87, 544] on div "System Settings" at bounding box center [97, 543] width 94 height 13
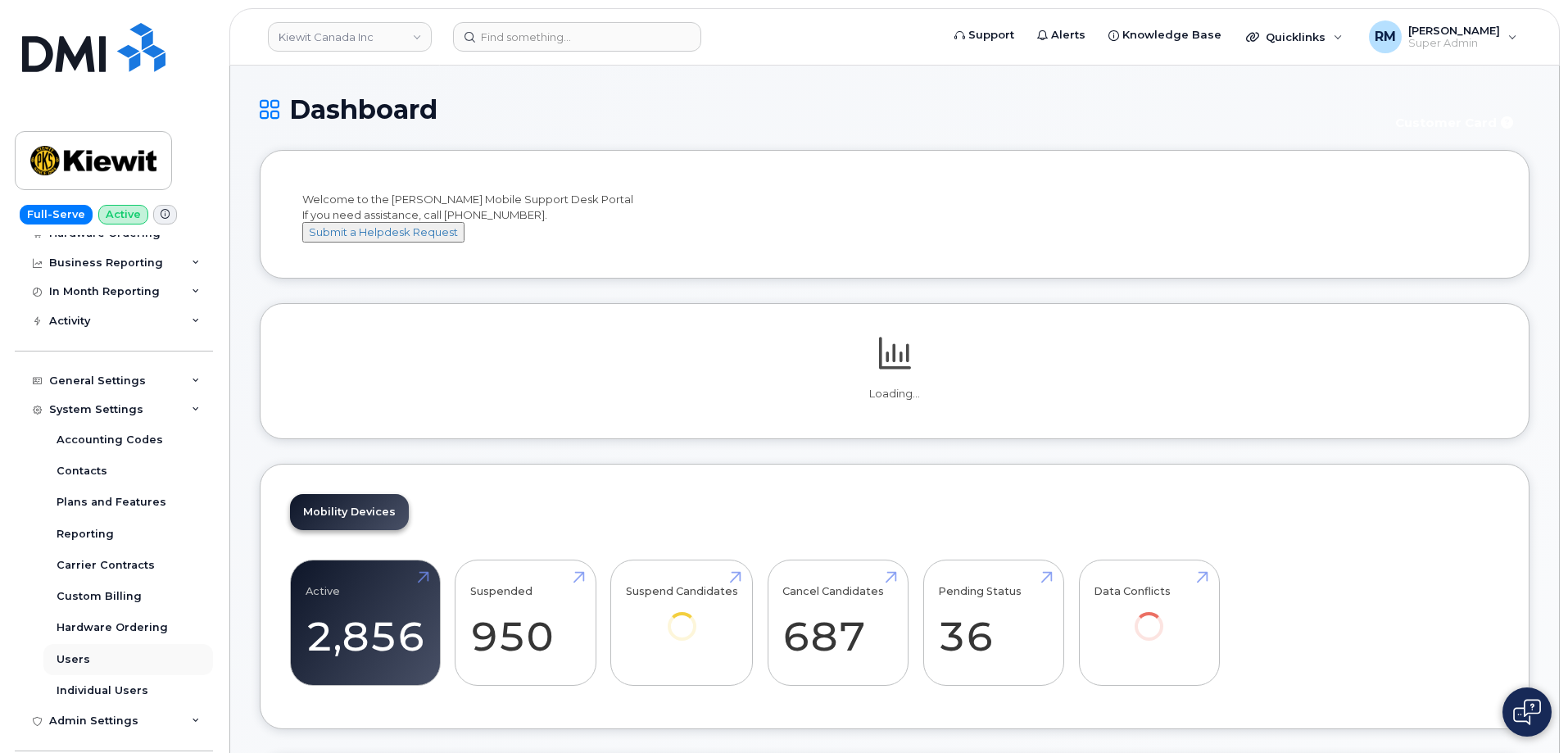
scroll to position [164, 0]
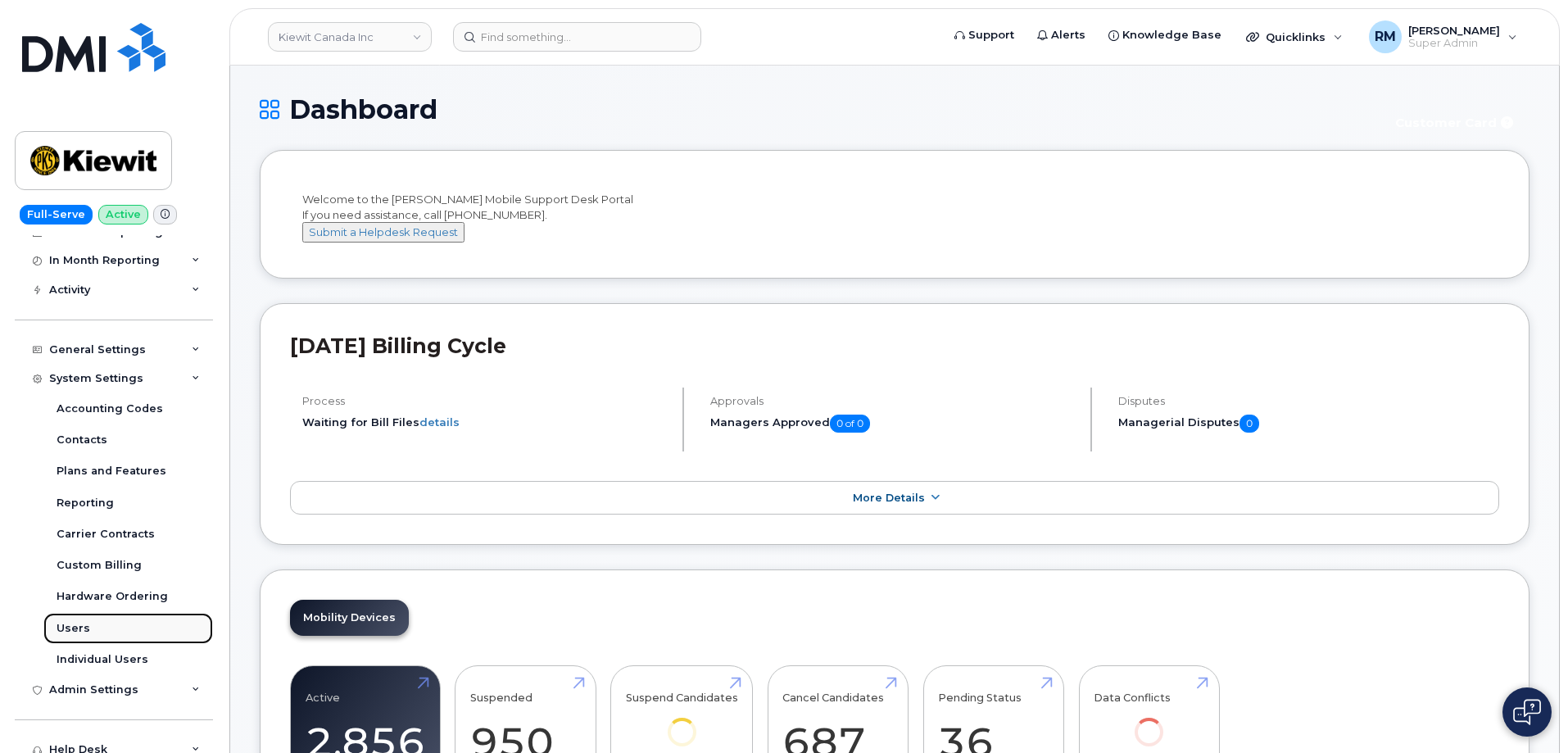
click at [80, 637] on link "Users" at bounding box center [129, 628] width 170 height 31
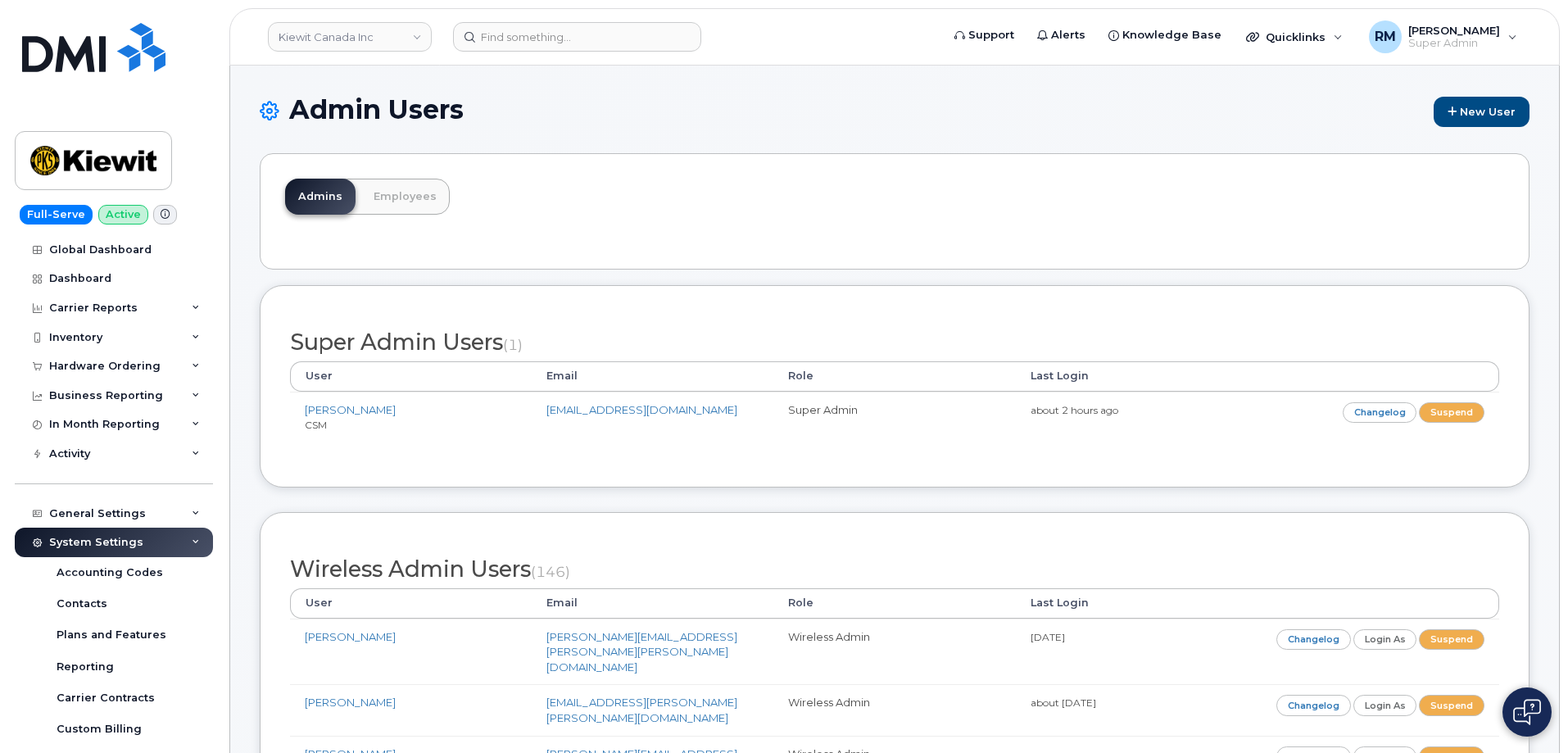
click at [403, 197] on link "Employees" at bounding box center [405, 197] width 89 height 36
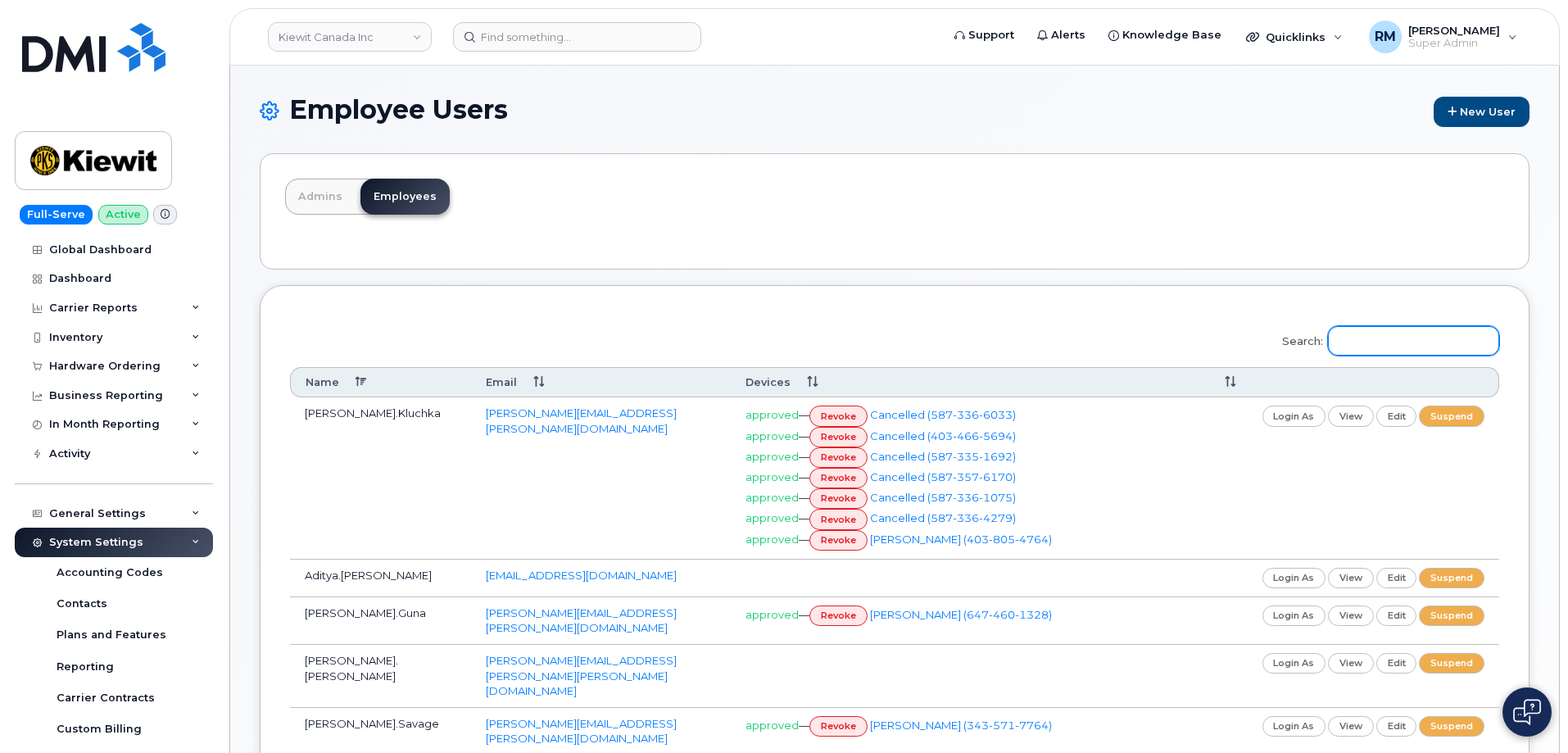
click at [1408, 339] on input "Search:" at bounding box center [1414, 340] width 171 height 29
paste input "[EMAIL_ADDRESS][PERSON_NAME][DOMAIN_NAME]"
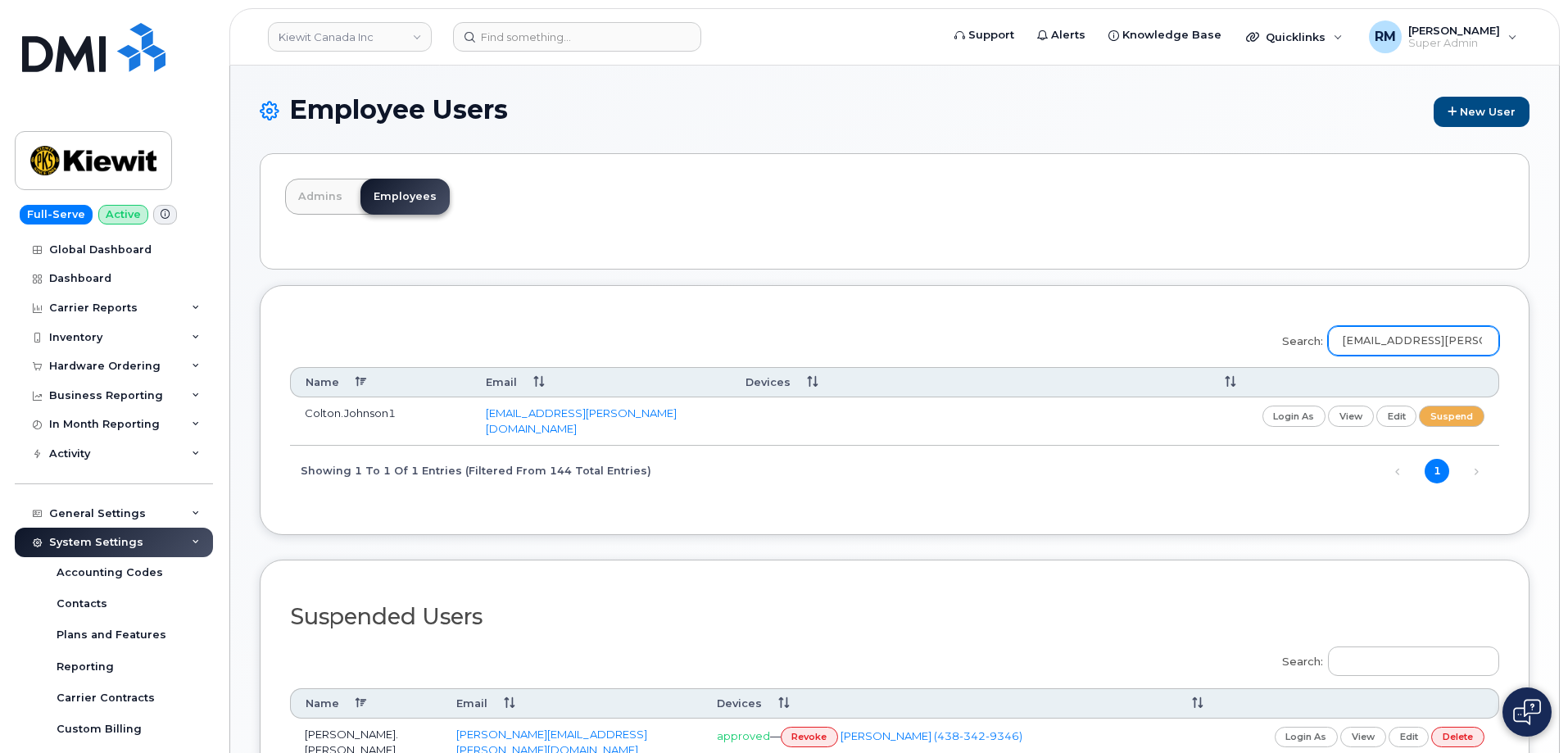
scroll to position [0, 29]
type input "[EMAIL_ADDRESS][PERSON_NAME][DOMAIN_NAME]"
click at [1400, 417] on link "edit" at bounding box center [1397, 416] width 41 height 20
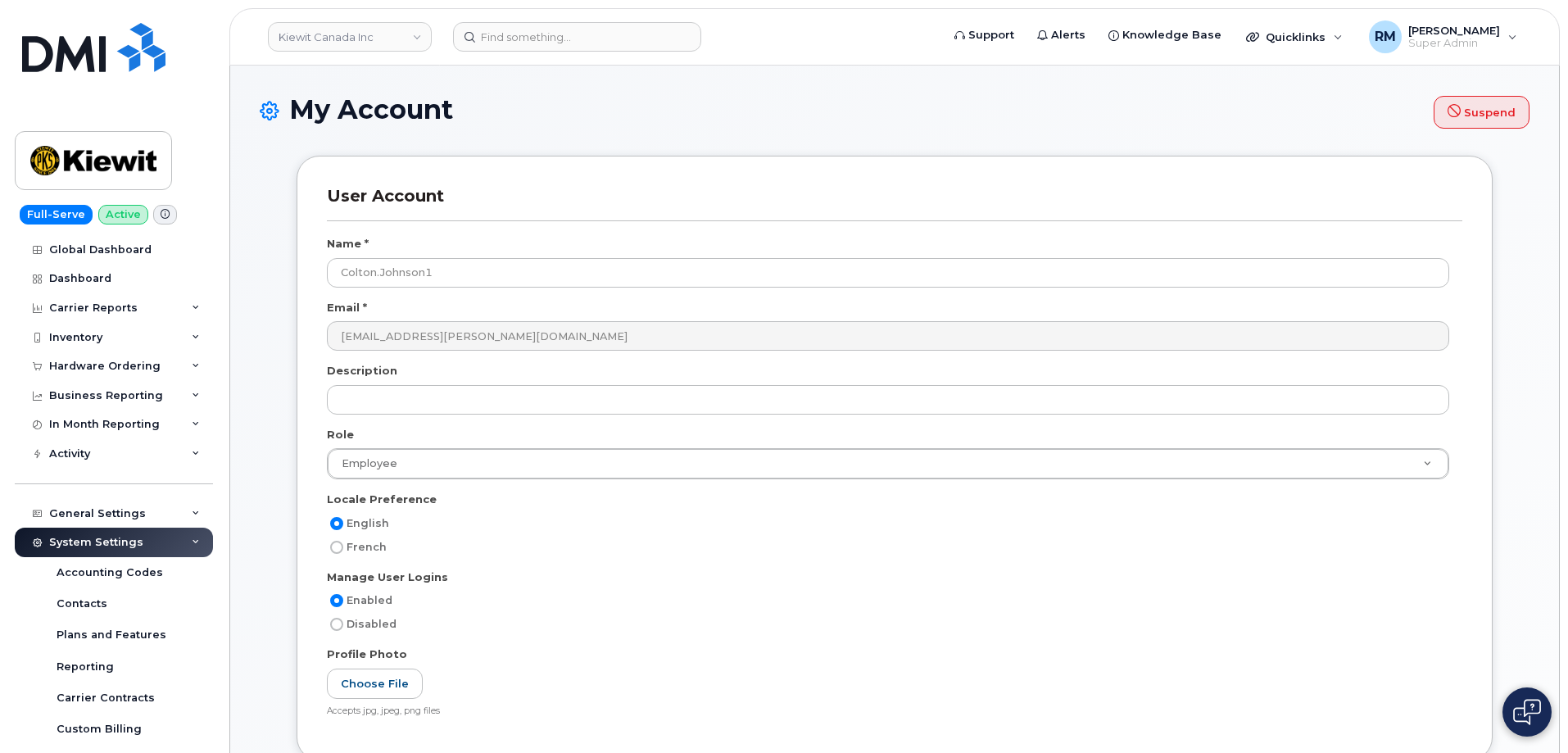
select select
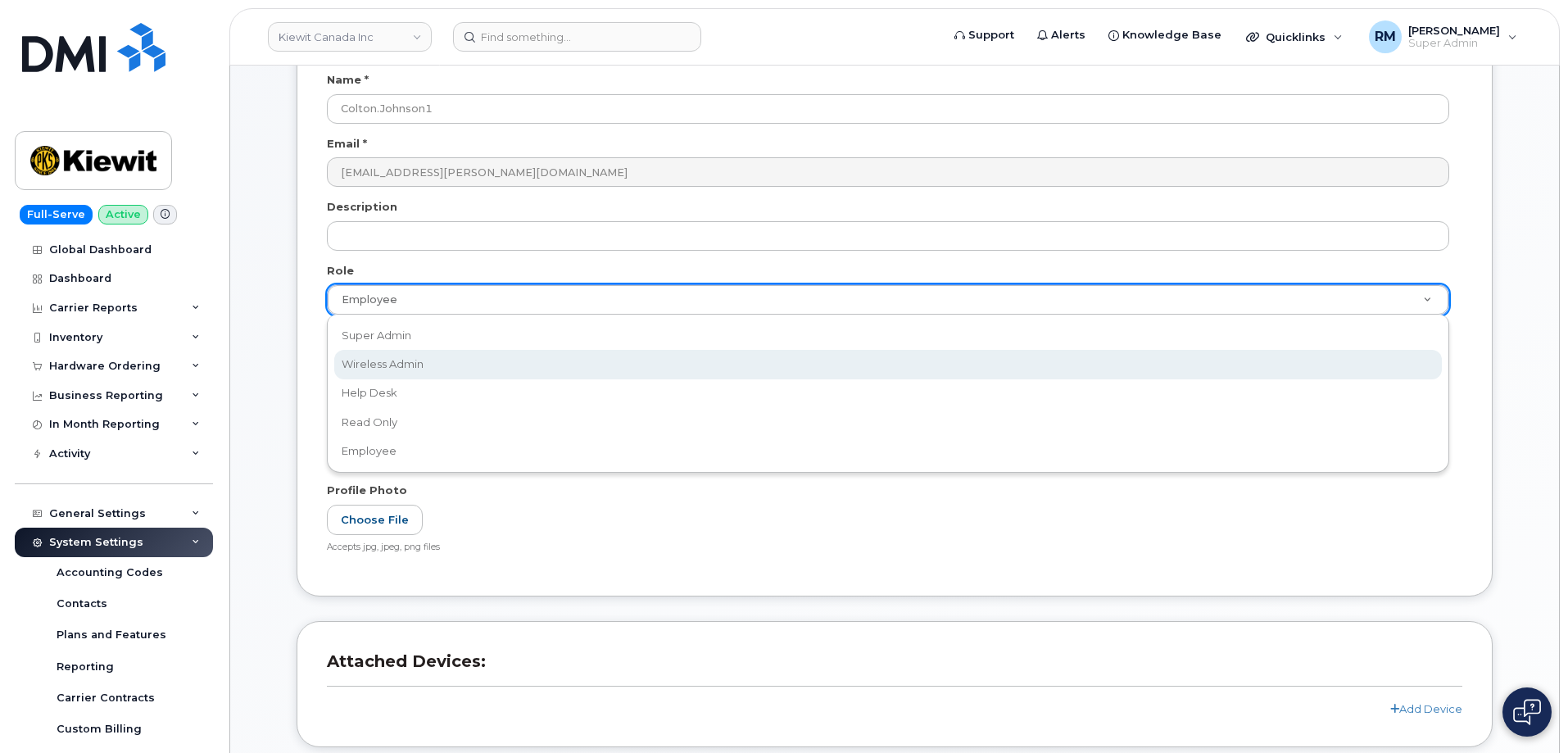
scroll to position [0, 5]
select select "wireless_admin"
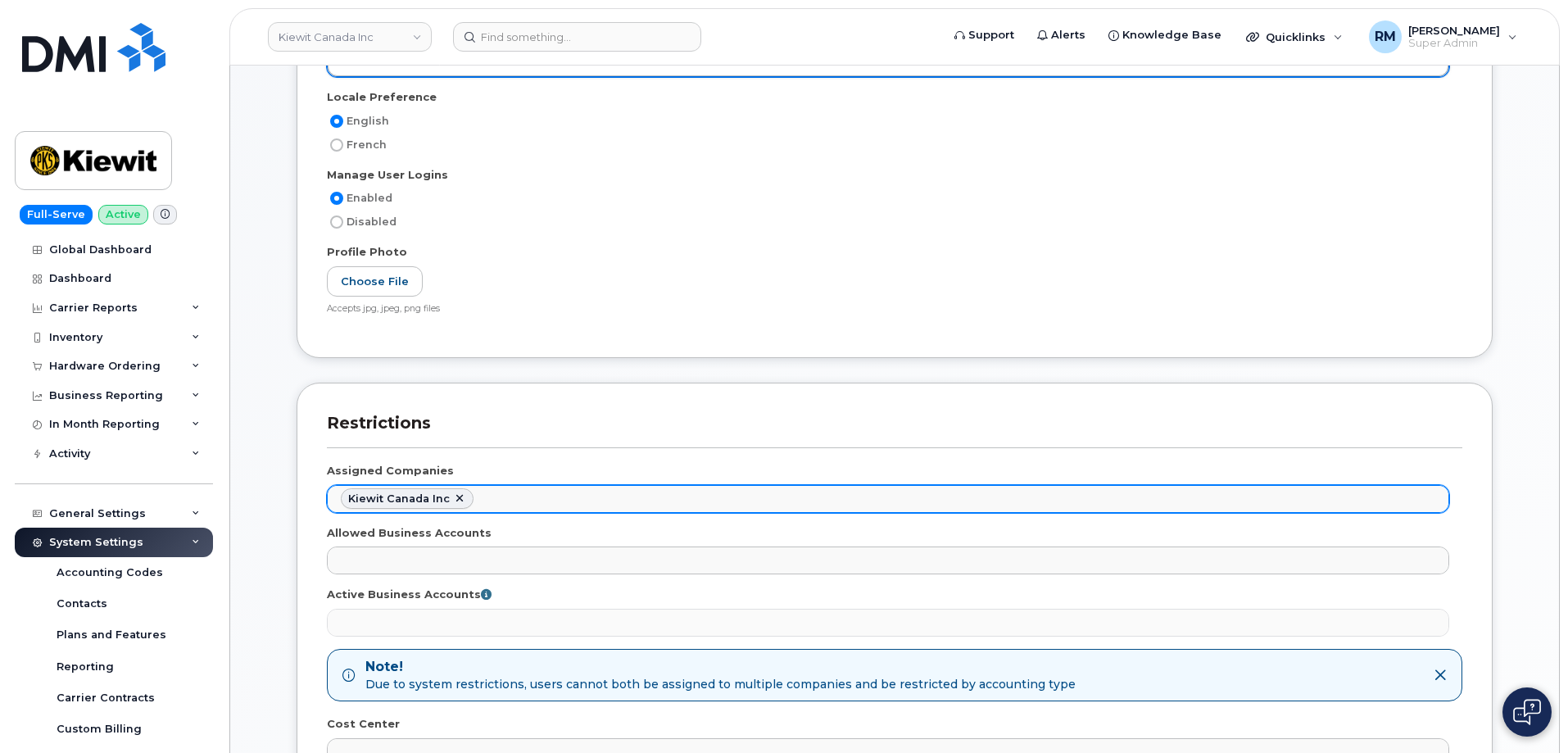
scroll to position [410, 0]
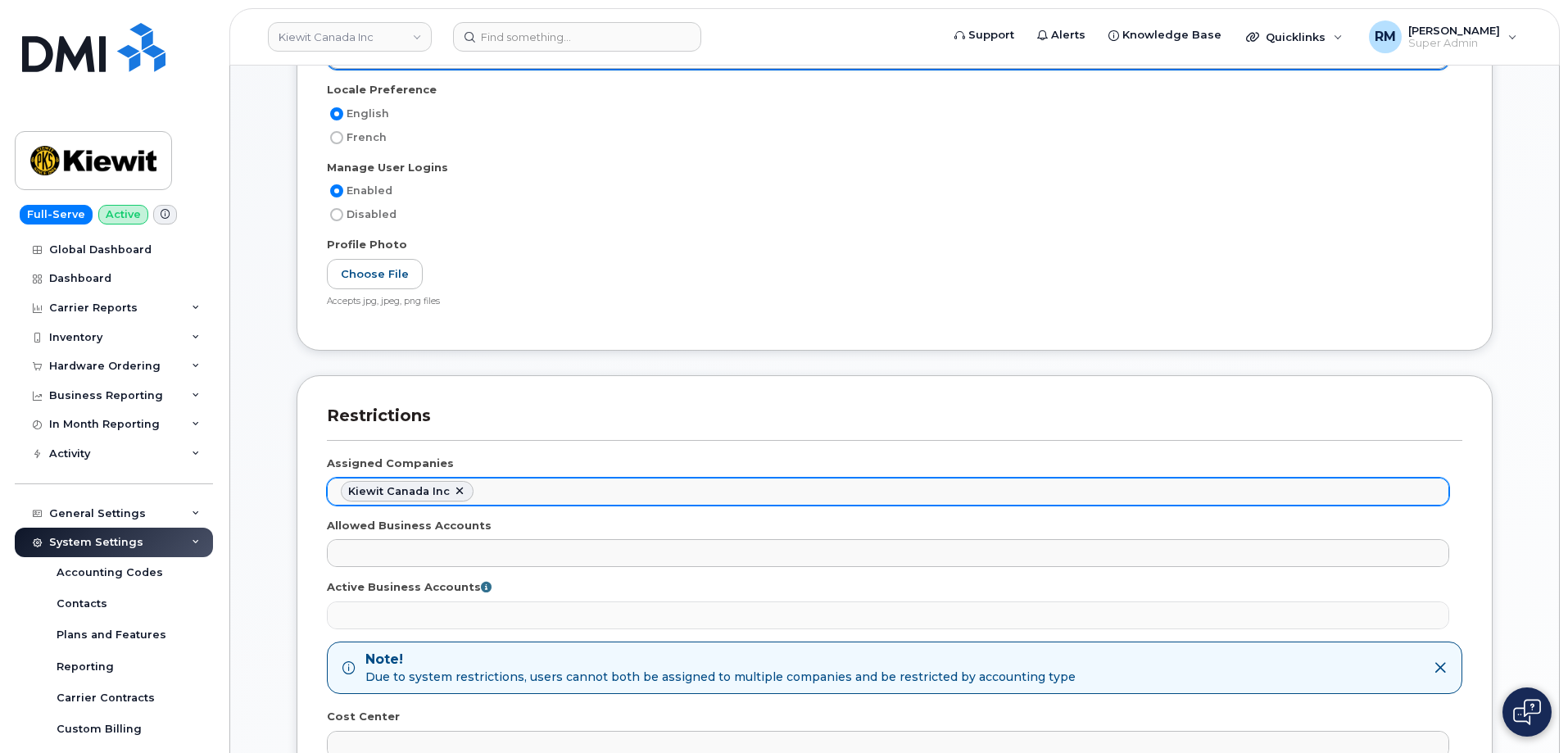
click at [519, 489] on ul "Kiewit Canada Inc" at bounding box center [888, 491] width 1121 height 26
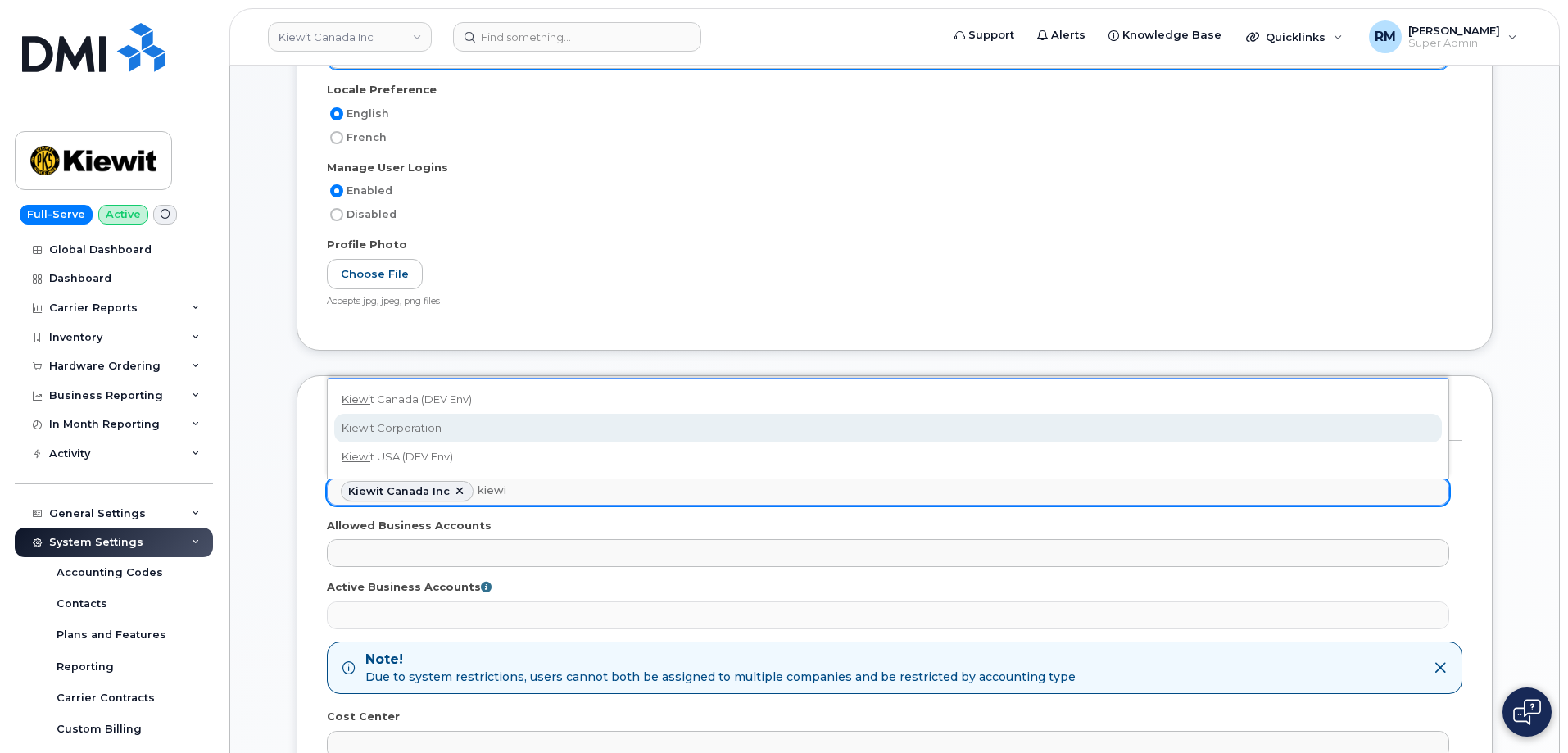
type input "kiewi"
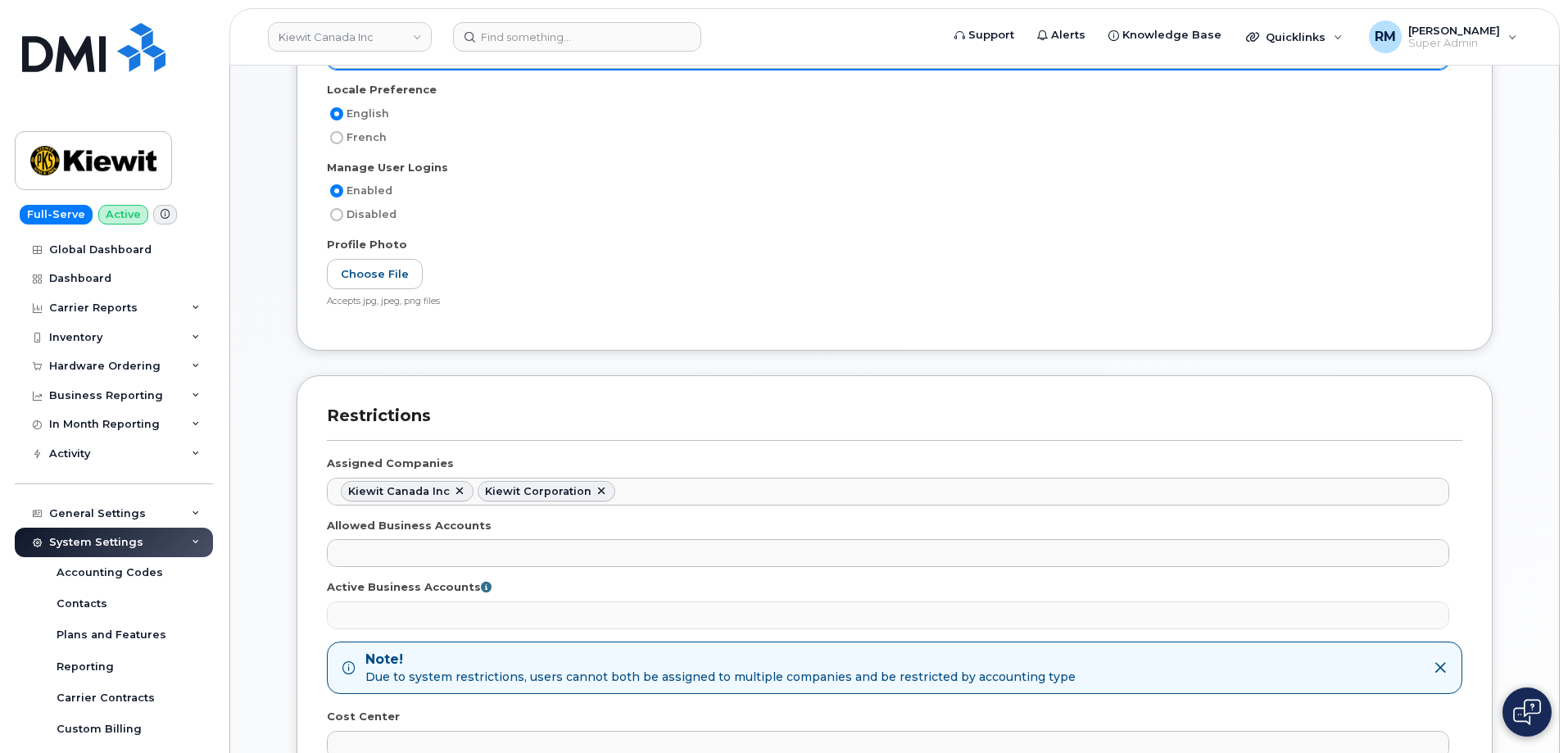
scroll to position [5126, 0]
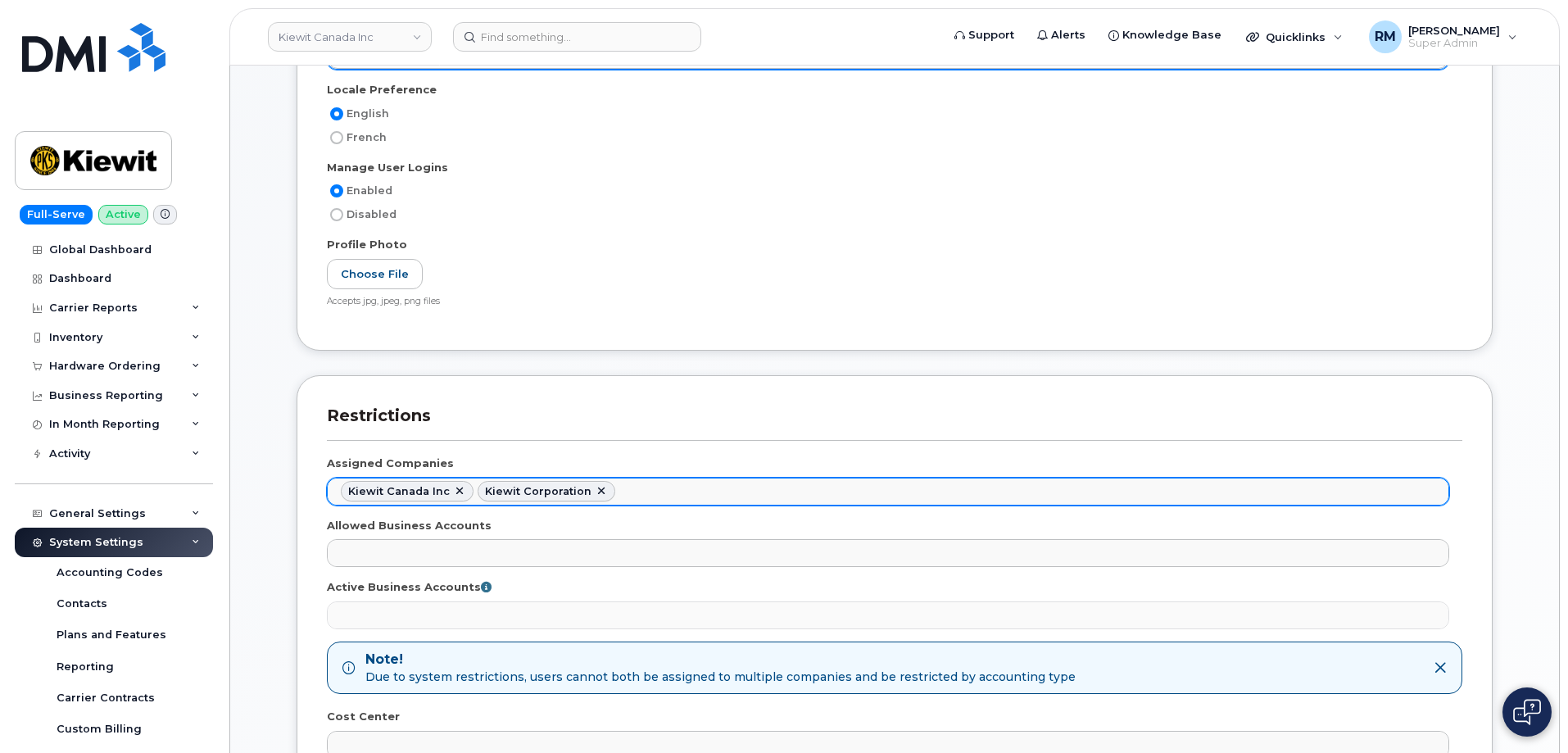
drag, startPoint x: 403, startPoint y: 499, endPoint x: 445, endPoint y: 501, distance: 42.0
click at [445, 501] on li "Kiewit Canada Inc" at bounding box center [408, 491] width 133 height 21
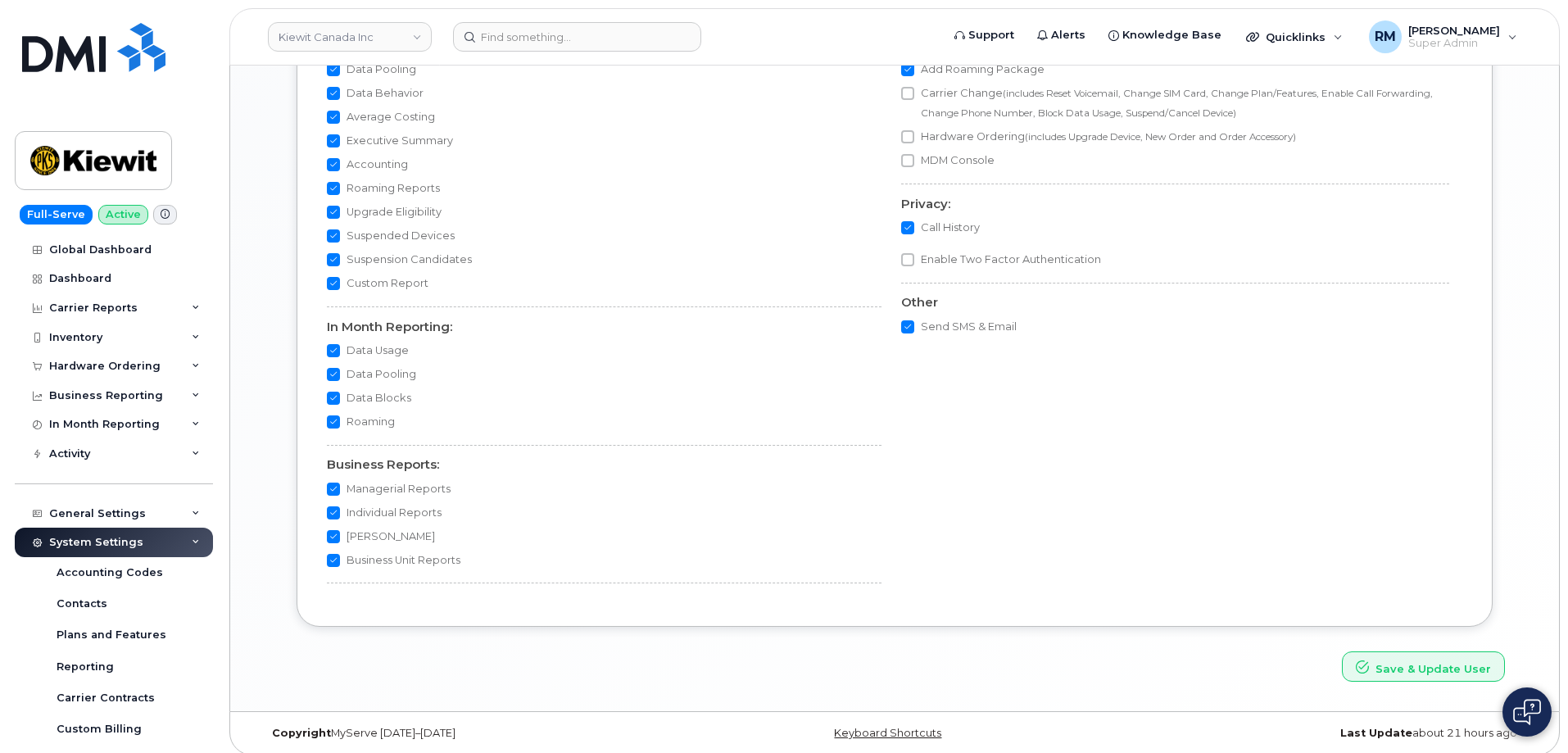
scroll to position [1424, 0]
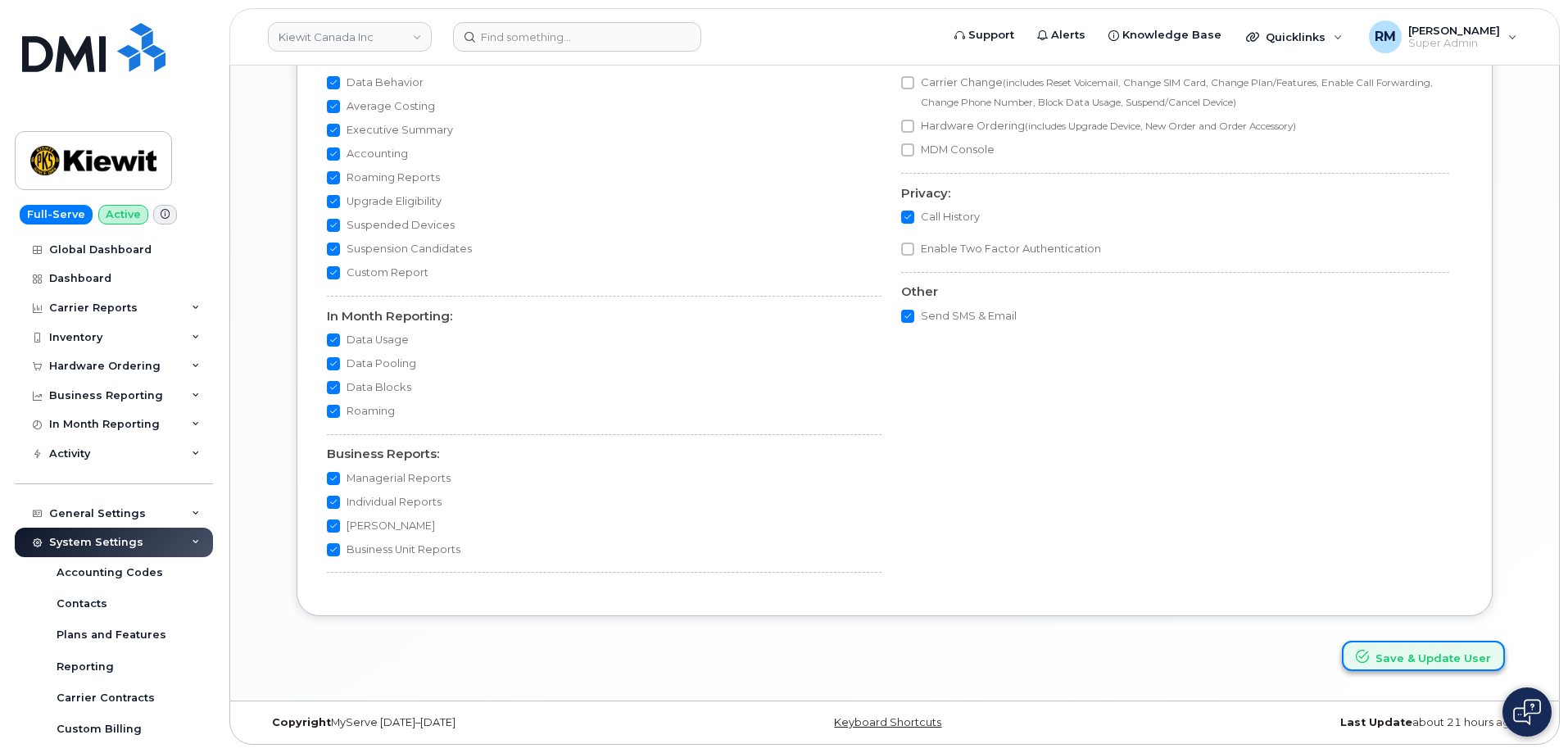
click at [1406, 656] on button "Save & Update User" at bounding box center [1423, 656] width 163 height 30
